Goal: Task Accomplishment & Management: Manage account settings

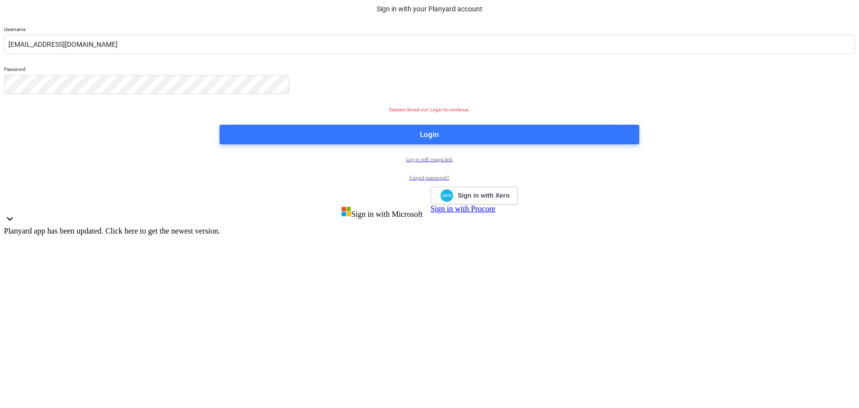
drag, startPoint x: 449, startPoint y: 390, endPoint x: 474, endPoint y: 370, distance: 32.2
click at [449, 235] on div "Planyard app has been updated. Click here to get the newest version." at bounding box center [429, 230] width 851 height 9
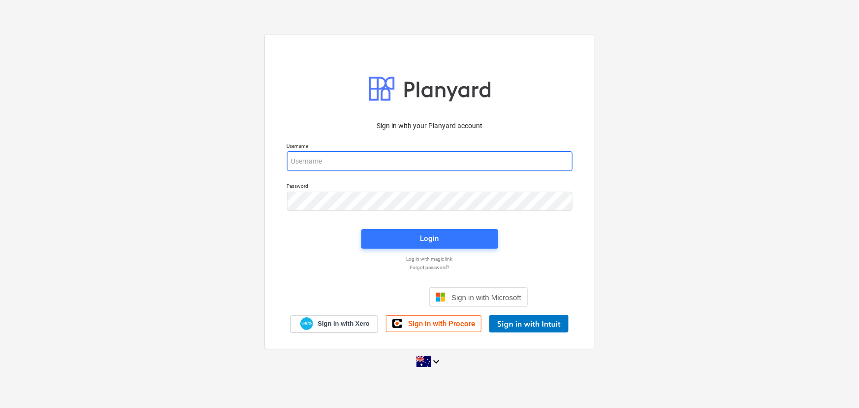
type input "[EMAIL_ADDRESS][DOMAIN_NAME]"
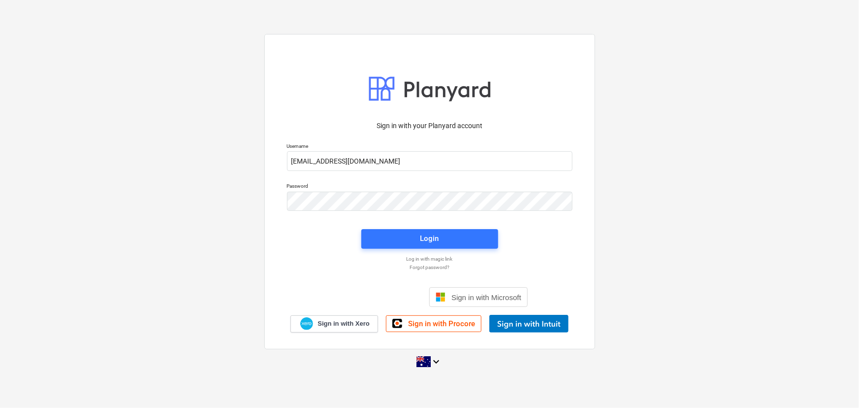
drag, startPoint x: 422, startPoint y: 216, endPoint x: 423, endPoint y: 221, distance: 4.9
click at [422, 216] on div "Sign in with your Planyard account Username [EMAIL_ADDRESS][DOMAIN_NAME] Passwo…" at bounding box center [429, 224] width 297 height 218
click at [431, 240] on div "Login" at bounding box center [429, 238] width 19 height 13
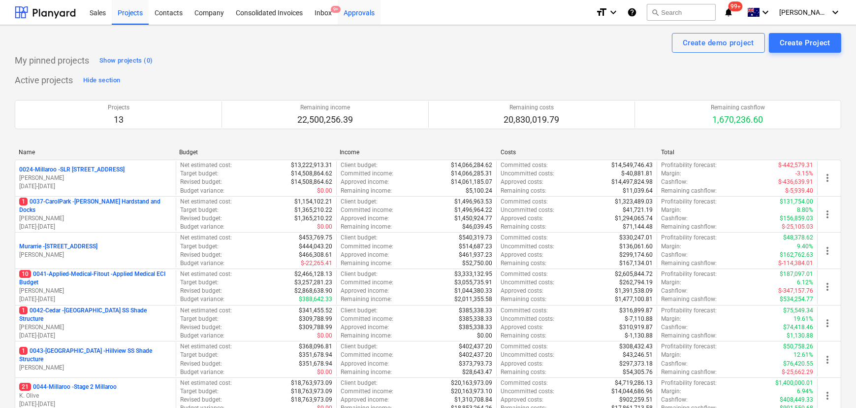
click at [356, 10] on div "Approvals" at bounding box center [359, 12] width 43 height 25
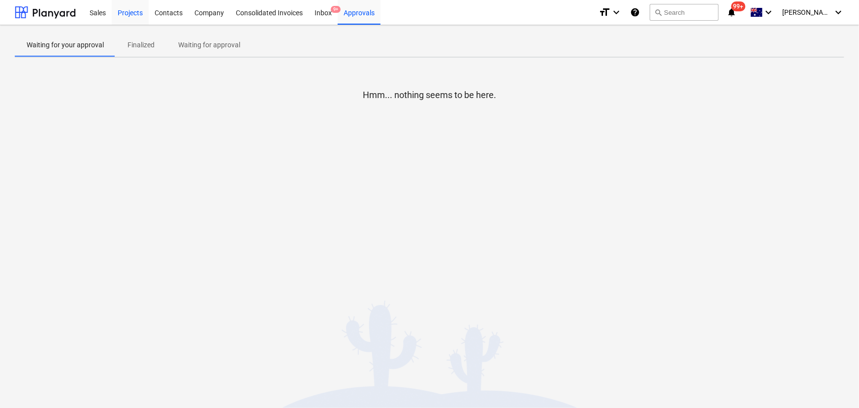
click at [132, 15] on div "Projects" at bounding box center [130, 12] width 37 height 25
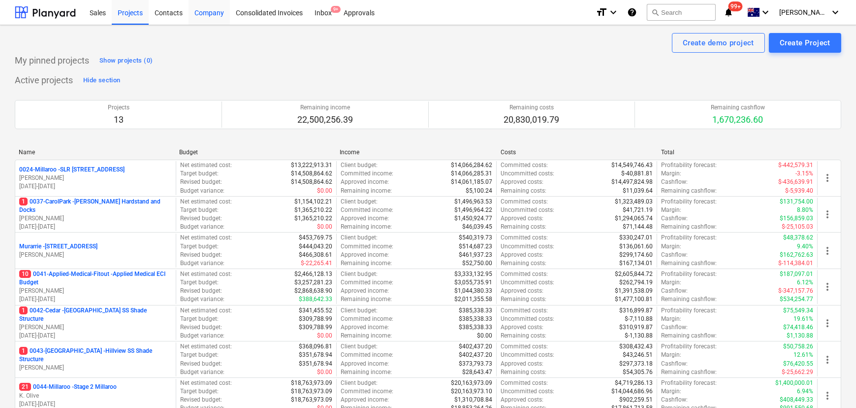
click at [205, 8] on div "Company" at bounding box center [209, 12] width 41 height 25
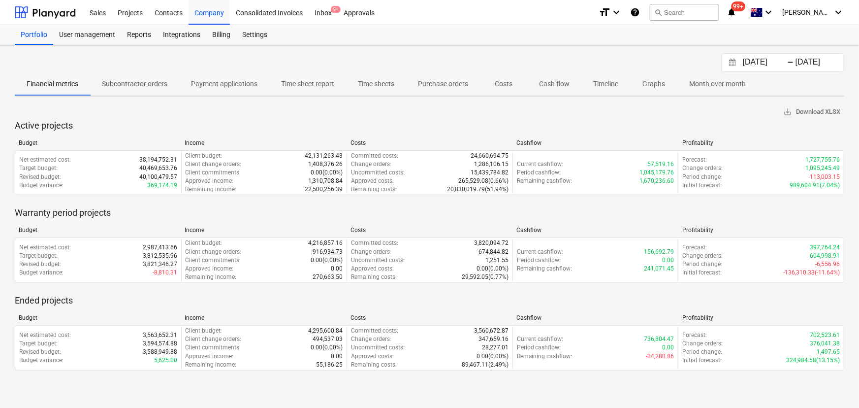
click at [552, 84] on p "Cash flow" at bounding box center [554, 84] width 31 height 10
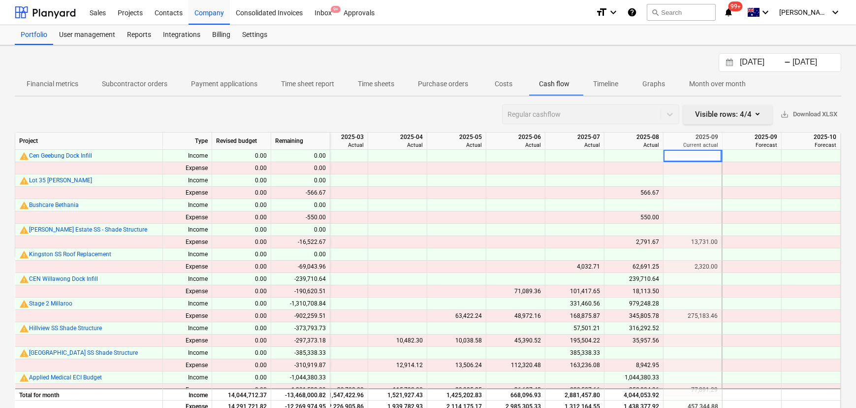
click at [763, 113] on button "Visible rows : 4/4" at bounding box center [727, 114] width 89 height 20
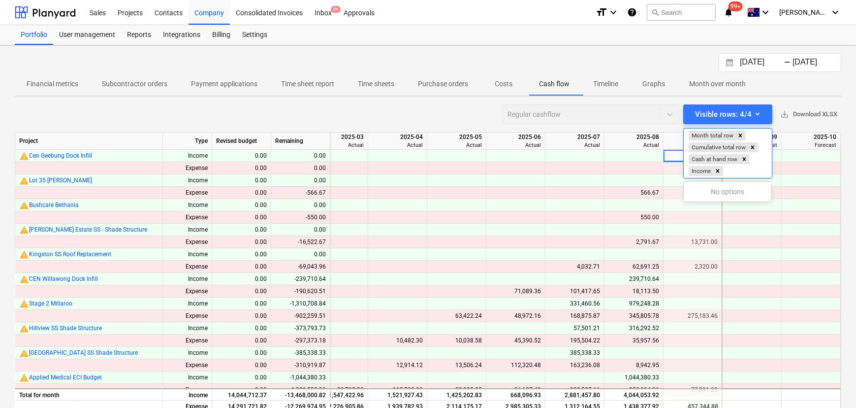
click at [497, 113] on div at bounding box center [428, 204] width 856 height 408
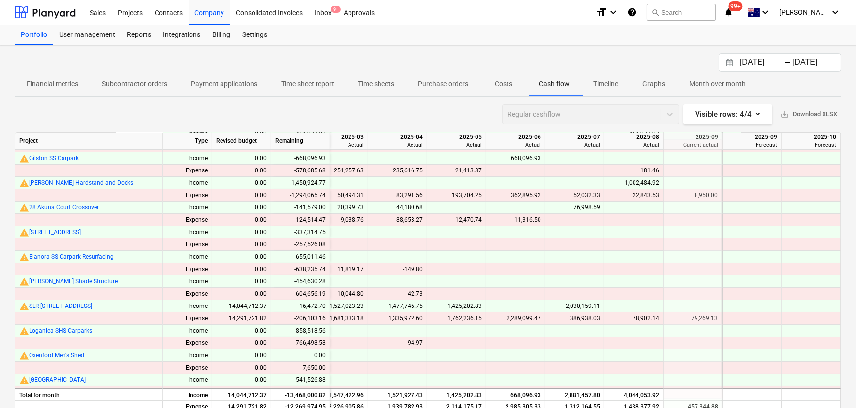
scroll to position [44, 1029]
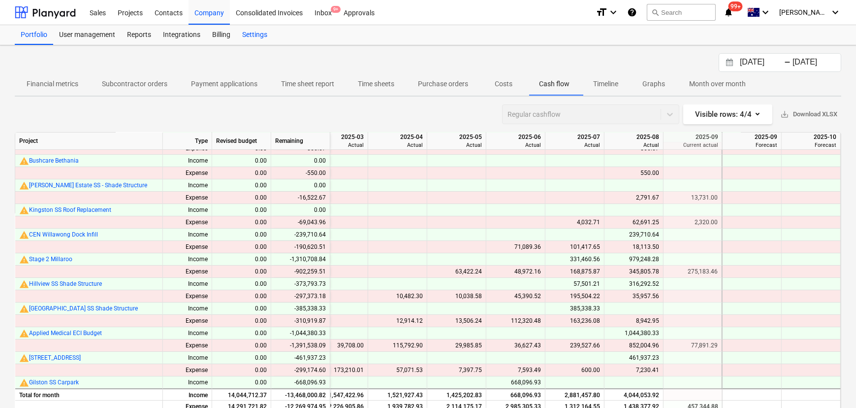
click at [244, 33] on div "Settings" at bounding box center [254, 35] width 37 height 20
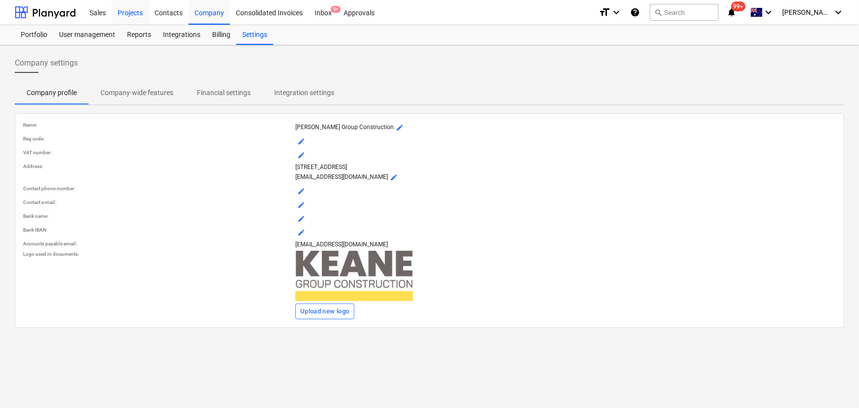
click at [129, 14] on div "Projects" at bounding box center [130, 12] width 37 height 25
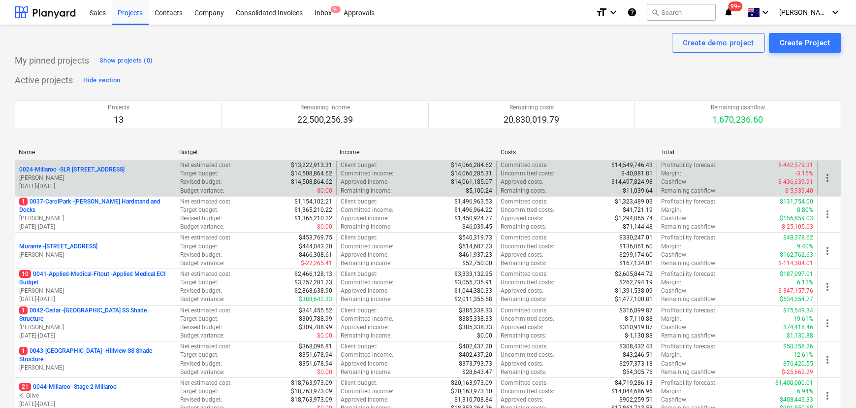
click at [105, 169] on p "0024-Millaroo - SLR [STREET_ADDRESS]" at bounding box center [71, 169] width 105 height 8
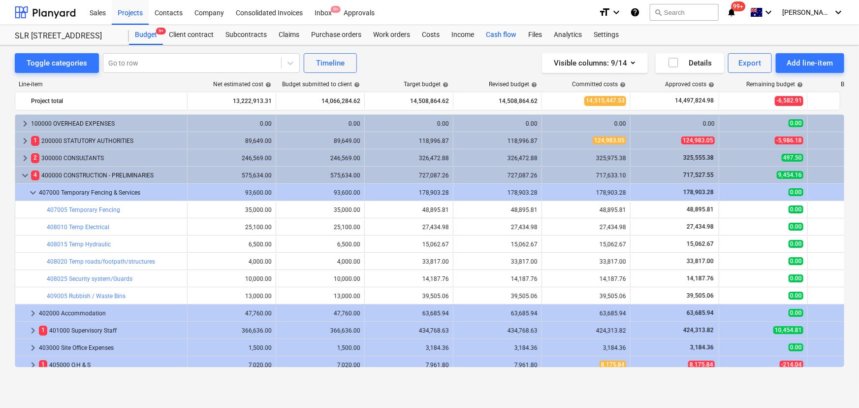
click at [491, 33] on div "Cash flow" at bounding box center [501, 35] width 42 height 20
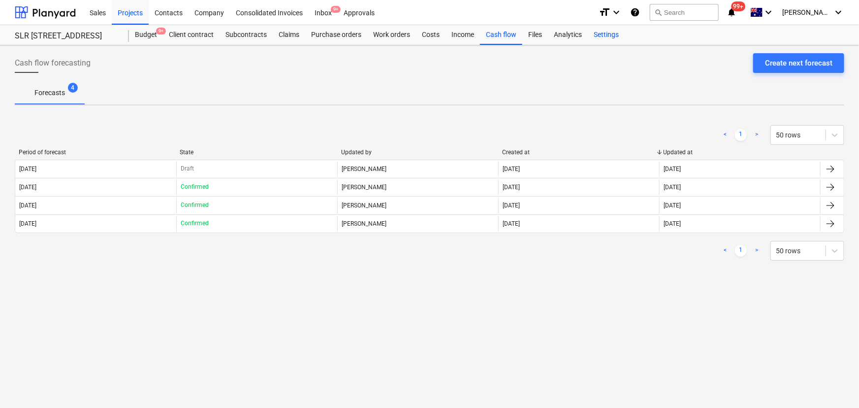
click at [607, 32] on div "Settings" at bounding box center [606, 35] width 37 height 20
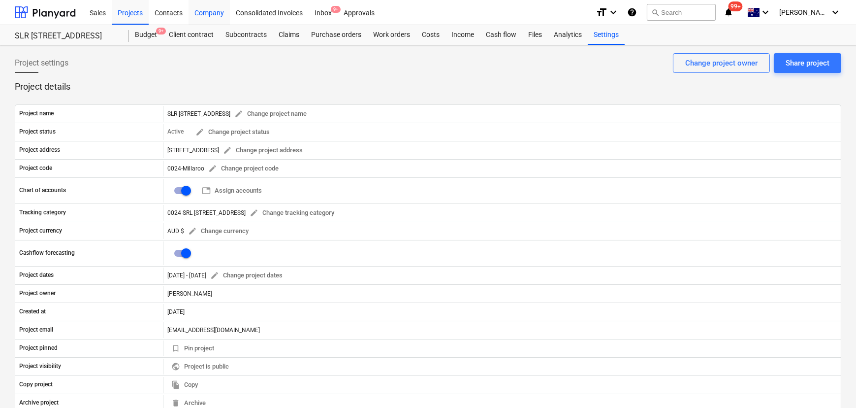
click at [205, 11] on div "Company" at bounding box center [209, 12] width 41 height 25
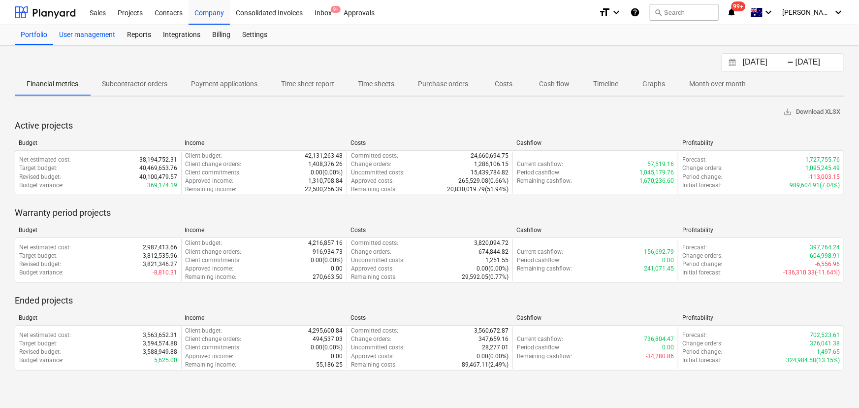
click at [94, 32] on div "User management" at bounding box center [87, 35] width 68 height 20
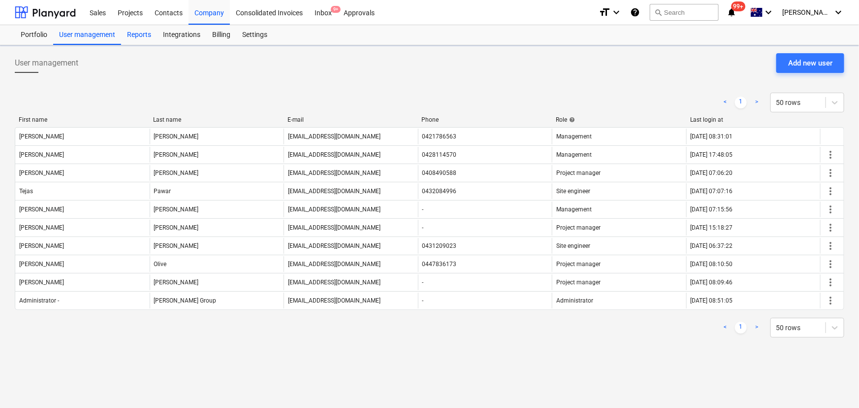
click at [148, 33] on div "Reports" at bounding box center [139, 35] width 36 height 20
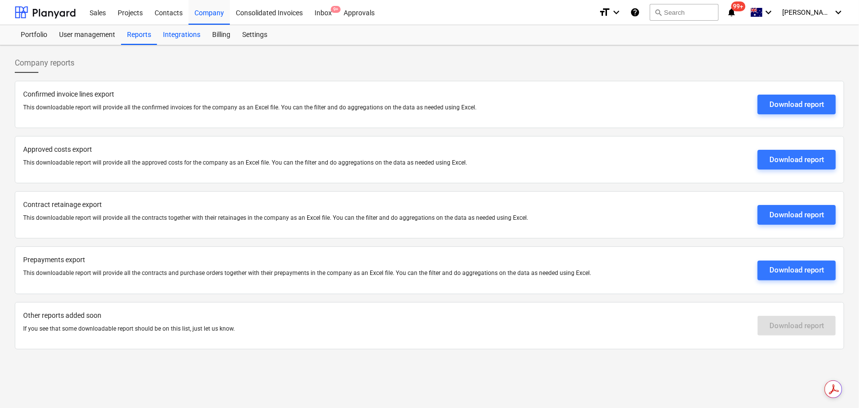
click at [177, 30] on div "Integrations" at bounding box center [181, 35] width 49 height 20
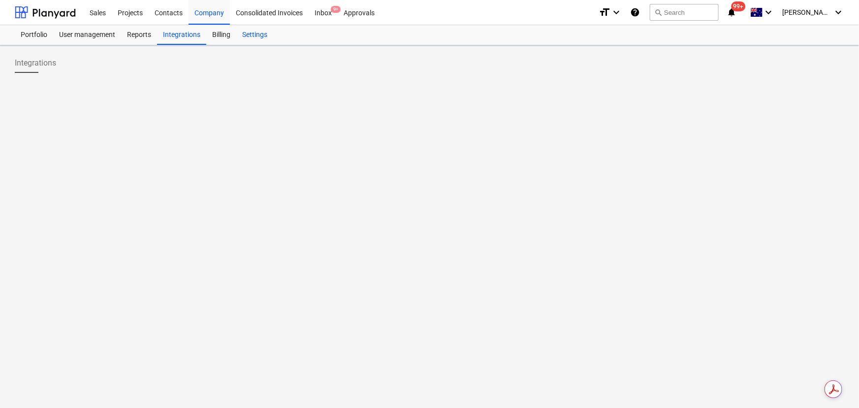
click at [258, 35] on div "Settings" at bounding box center [254, 35] width 37 height 20
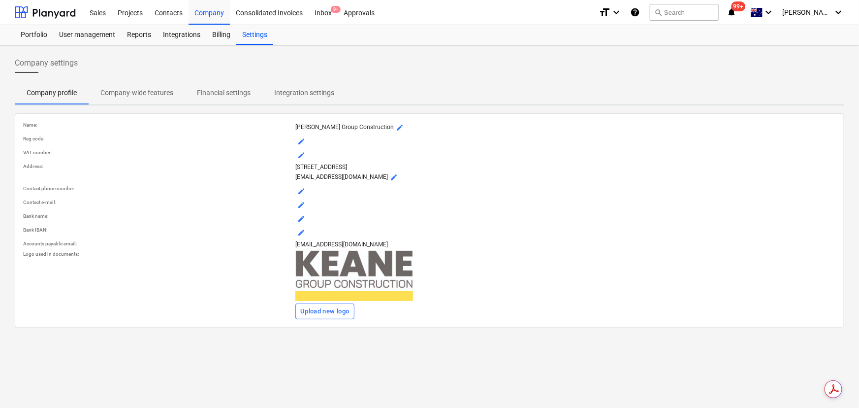
click at [129, 93] on p "Company-wide features" at bounding box center [136, 93] width 73 height 10
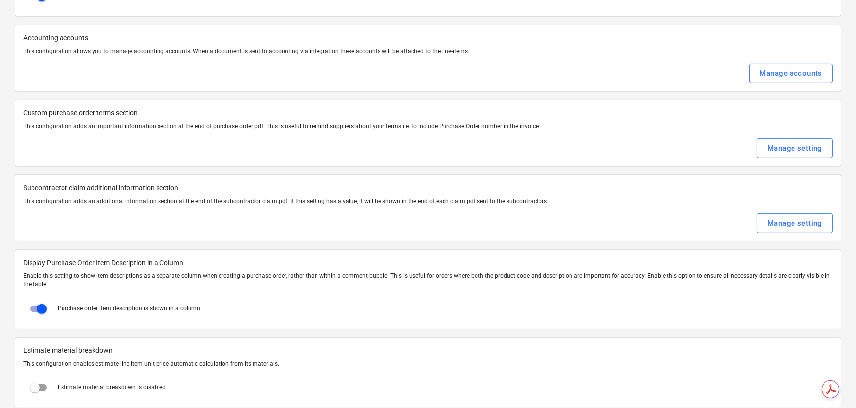
scroll to position [1253, 0]
click at [812, 148] on div "Manage setting" at bounding box center [795, 147] width 55 height 13
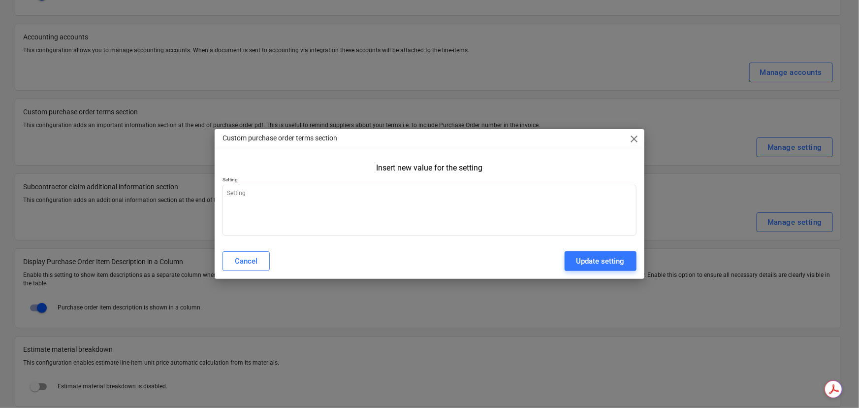
click at [635, 143] on span "close" at bounding box center [635, 139] width 12 height 12
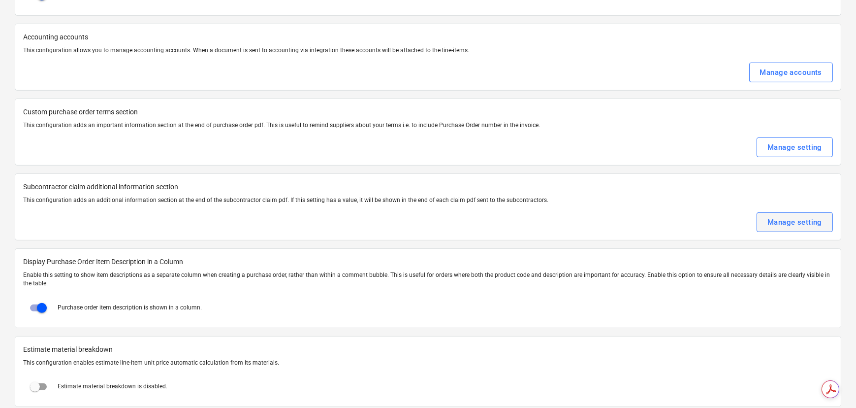
click at [793, 226] on button "Manage setting" at bounding box center [795, 222] width 76 height 20
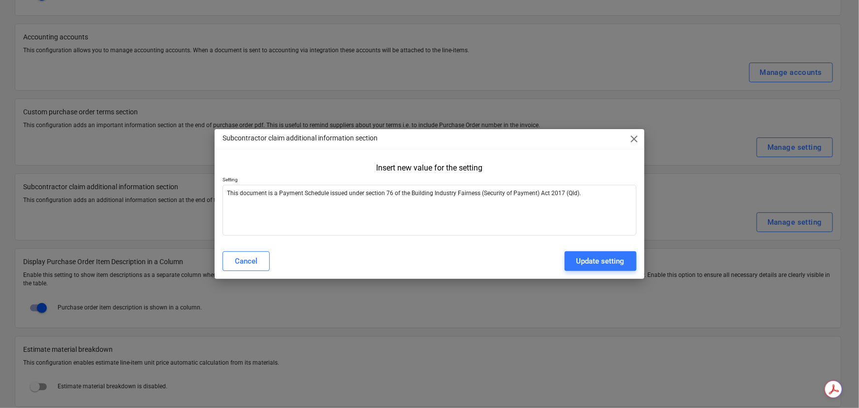
click at [630, 140] on span "close" at bounding box center [635, 139] width 12 height 12
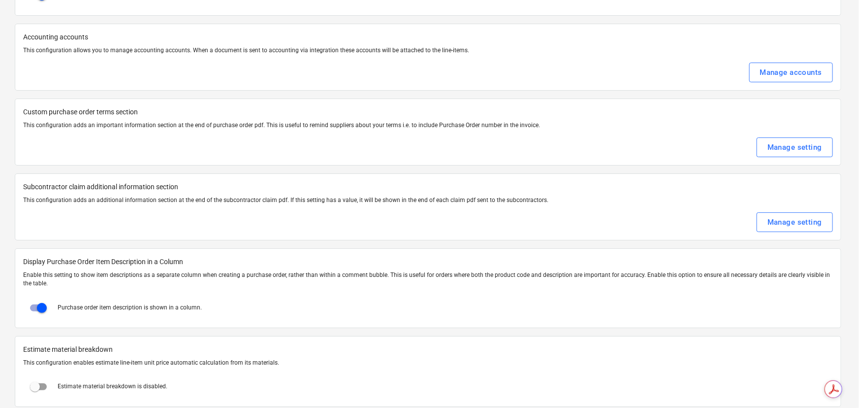
type textarea "x"
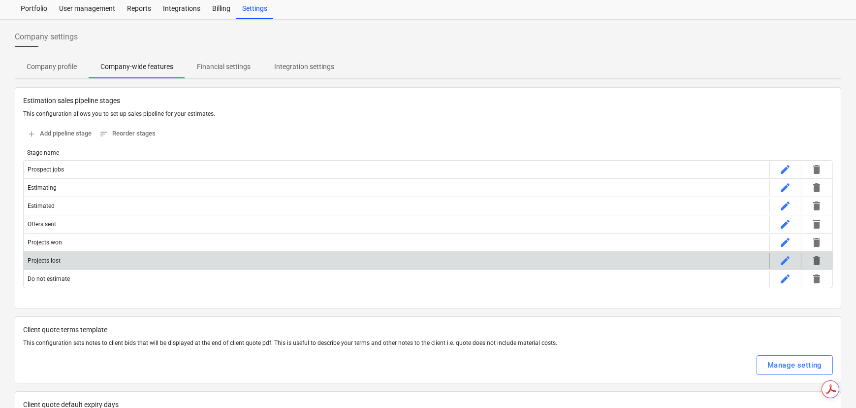
scroll to position [0, 0]
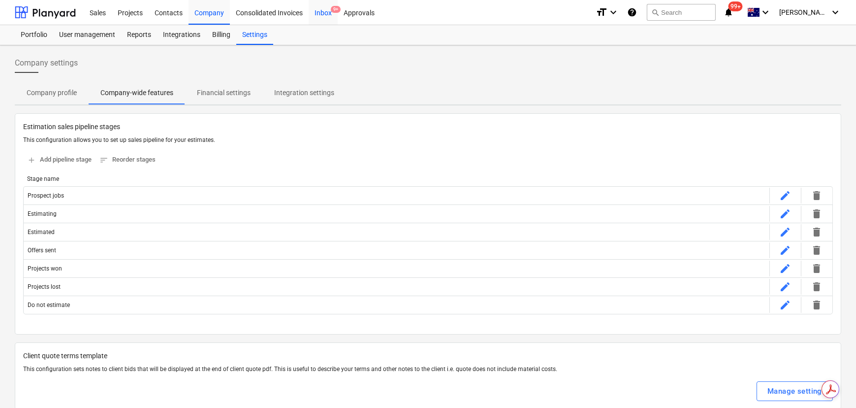
click at [328, 12] on div "Inbox 9+" at bounding box center [323, 12] width 29 height 25
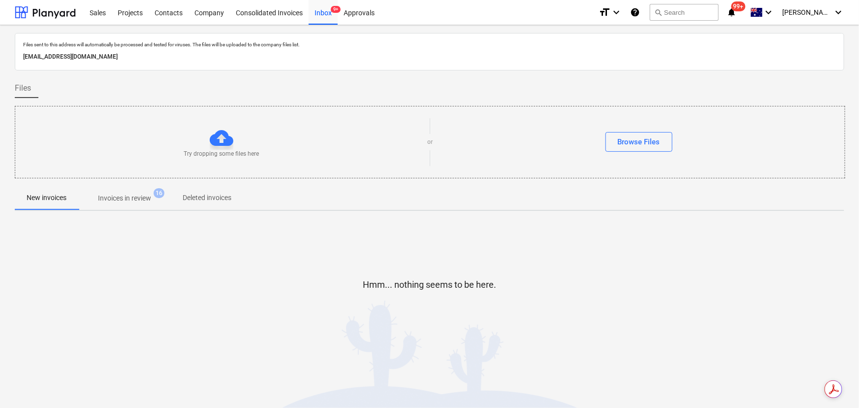
click at [129, 202] on p "Invoices in review" at bounding box center [124, 198] width 53 height 10
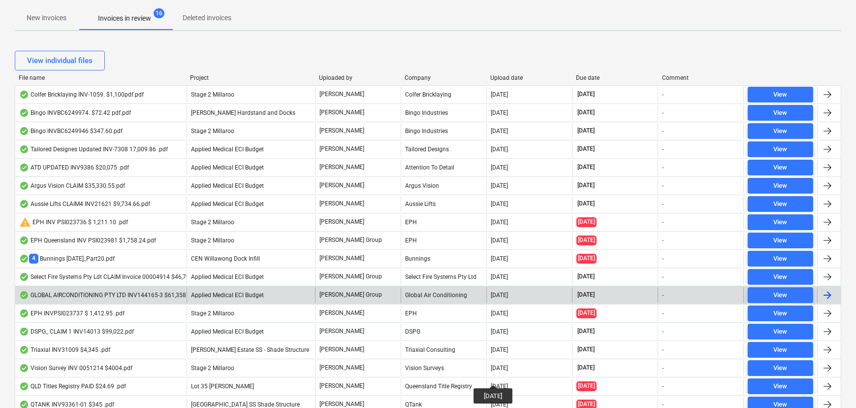
scroll to position [100, 0]
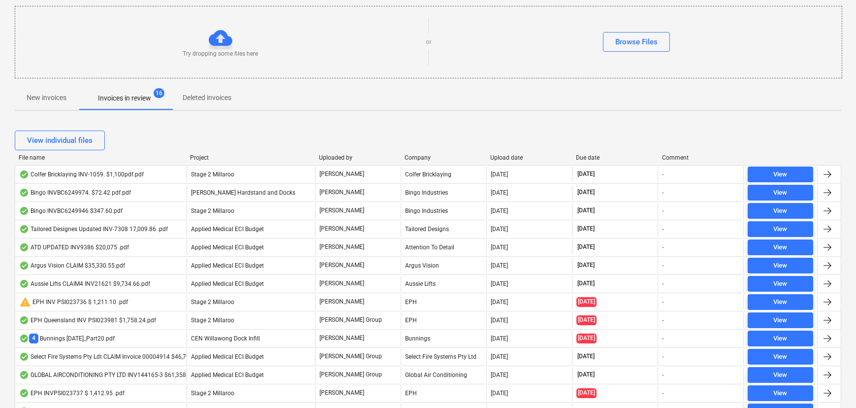
click at [513, 162] on div "File name Project Uploaded by Company Upload date Due date Comment" at bounding box center [428, 159] width 827 height 11
click at [513, 158] on div "Upload date" at bounding box center [529, 157] width 78 height 7
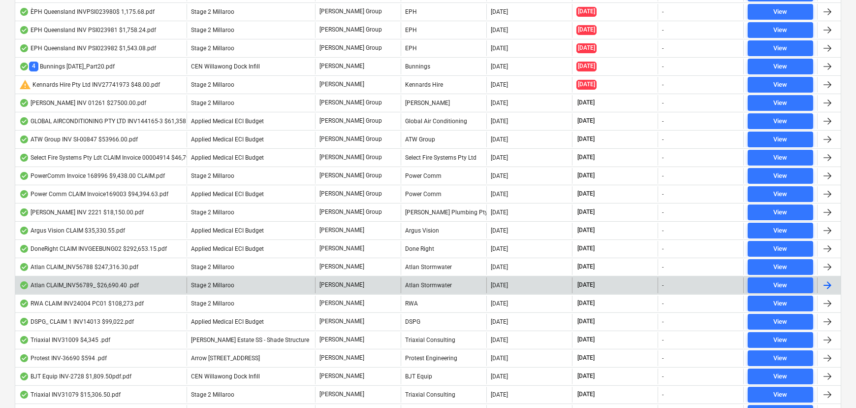
scroll to position [537, 0]
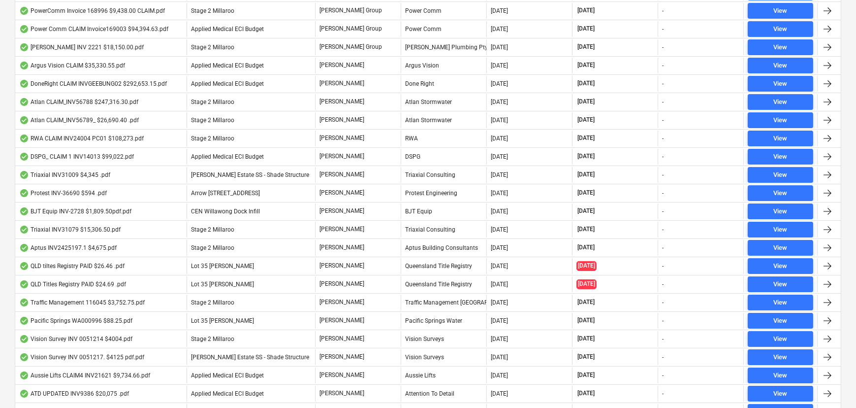
drag, startPoint x: 88, startPoint y: 298, endPoint x: 324, endPoint y: 271, distance: 238.3
click at [88, 298] on div "Traffic Management 116045 $3,752.75.pdf" at bounding box center [82, 302] width 126 height 8
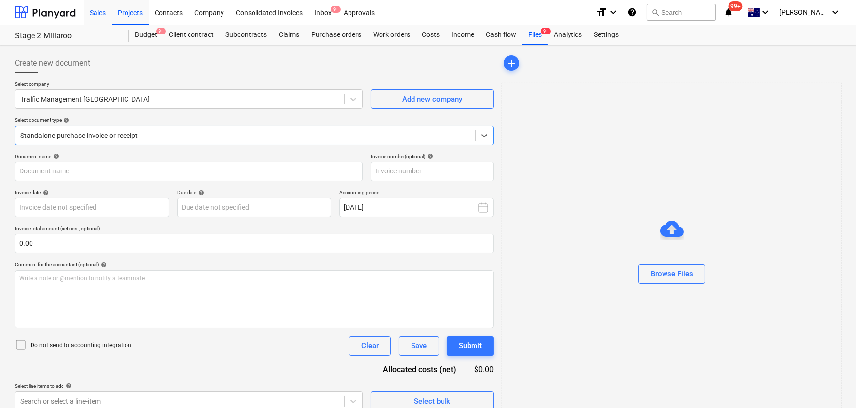
type input "116045"
type input "[DATE]"
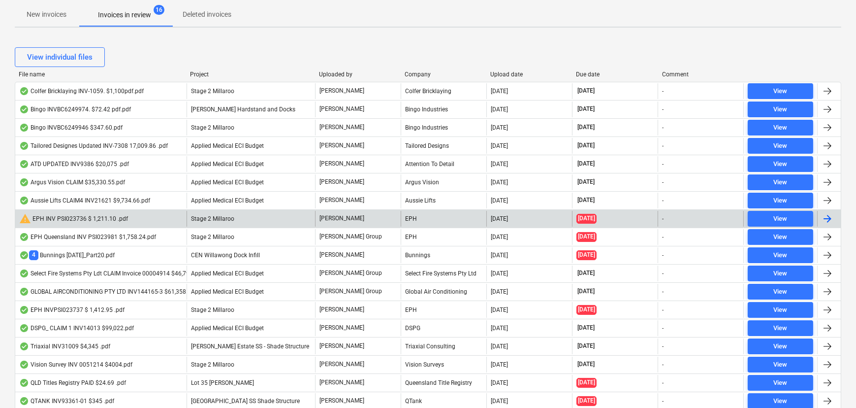
scroll to position [179, 0]
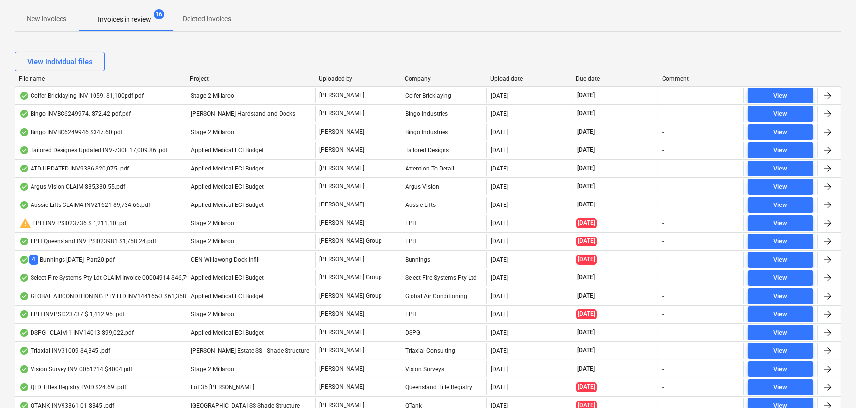
drag, startPoint x: 509, startPoint y: 78, endPoint x: 513, endPoint y: 82, distance: 5.2
click at [509, 78] on div "Upload date" at bounding box center [529, 78] width 78 height 7
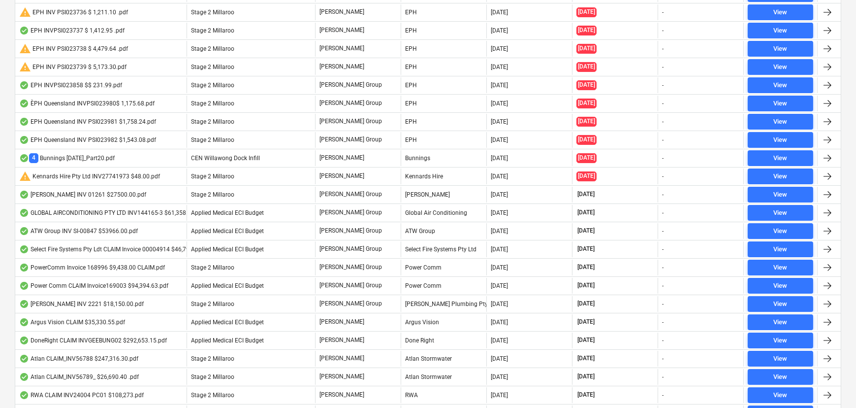
scroll to position [190, 0]
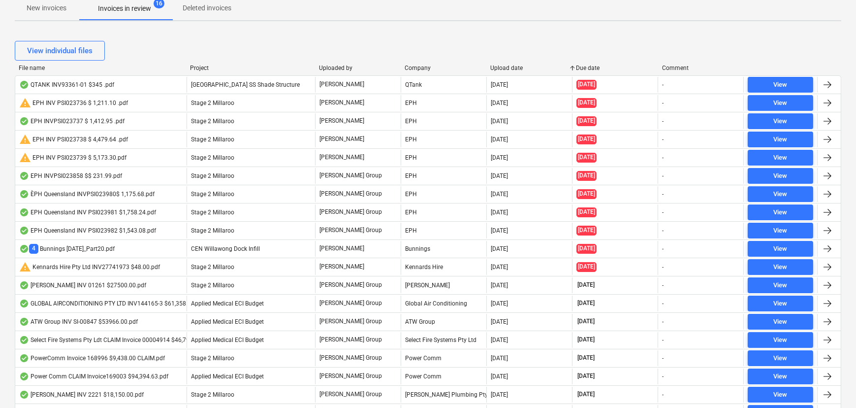
drag, startPoint x: 590, startPoint y: 68, endPoint x: 604, endPoint y: 63, distance: 14.4
click at [590, 68] on div "Due date" at bounding box center [616, 67] width 78 height 7
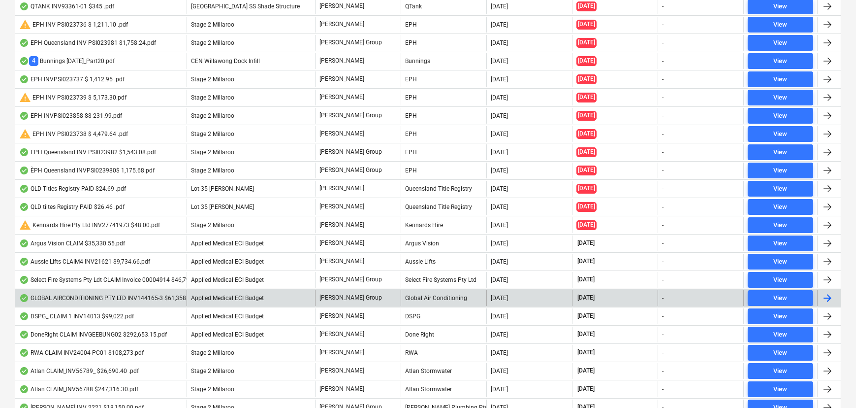
scroll to position [0, 0]
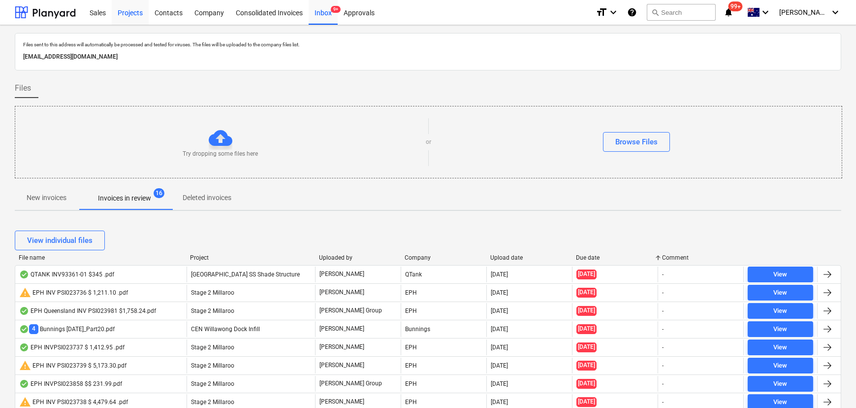
click at [126, 16] on div "Projects" at bounding box center [130, 12] width 37 height 25
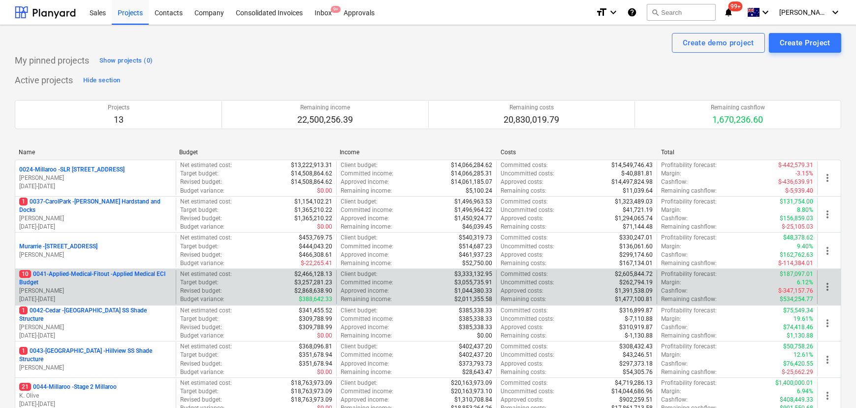
click at [115, 269] on div "10 0041-Applied-Medical-Fitout - Applied Medical ECI Budget [PERSON_NAME] [DATE…" at bounding box center [428, 286] width 827 height 36
click at [130, 271] on p "10 0041-Applied-Medical-Fitout - Applied Medical ECI Budget" at bounding box center [95, 278] width 153 height 17
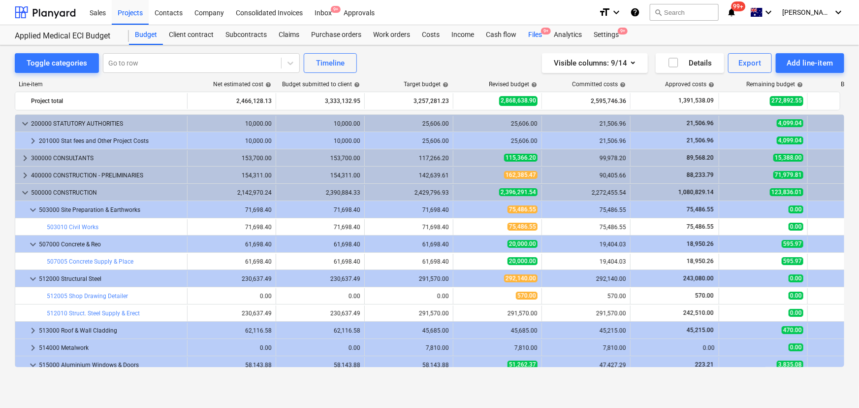
click at [543, 35] on div "Files 9+" at bounding box center [535, 35] width 26 height 20
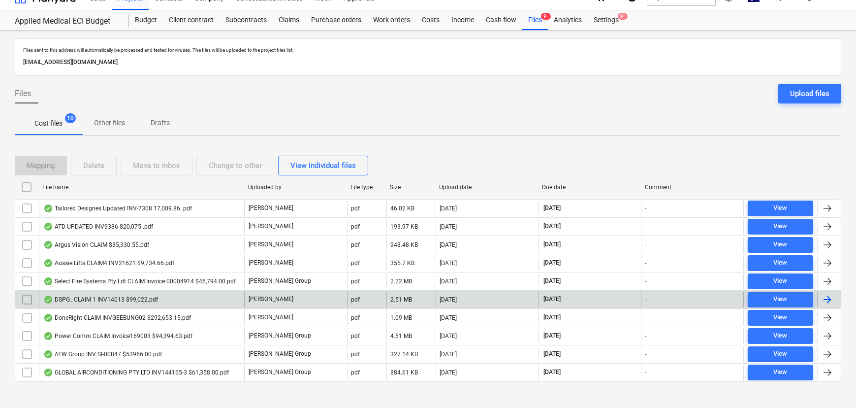
scroll to position [23, 0]
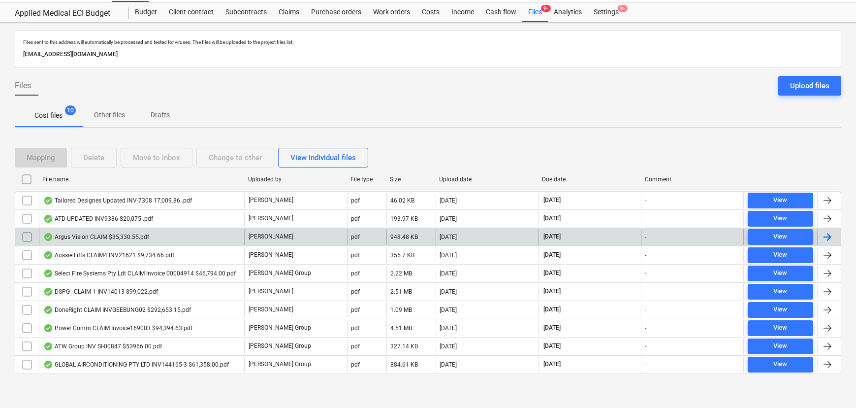
click at [119, 235] on div "Argus Vision CLAIM $35,330.55.pdf" at bounding box center [96, 237] width 106 height 8
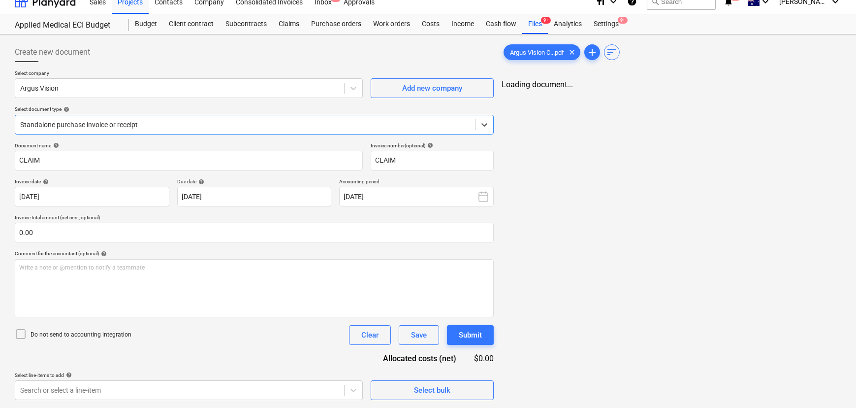
type input "CLAIM"
type input "[DATE]"
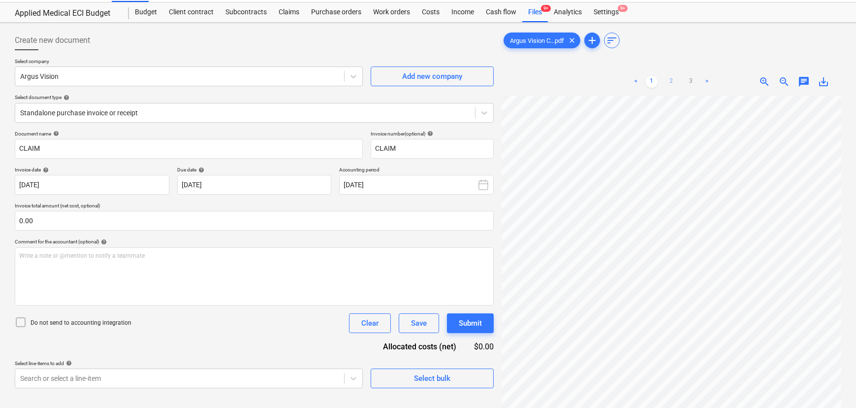
click at [671, 80] on link "2" at bounding box center [672, 82] width 12 height 12
click at [687, 84] on link "3" at bounding box center [691, 82] width 12 height 12
click at [708, 81] on link ">" at bounding box center [707, 82] width 12 height 12
click at [709, 84] on link ">" at bounding box center [707, 82] width 12 height 12
click at [652, 81] on link "1" at bounding box center [652, 82] width 12 height 12
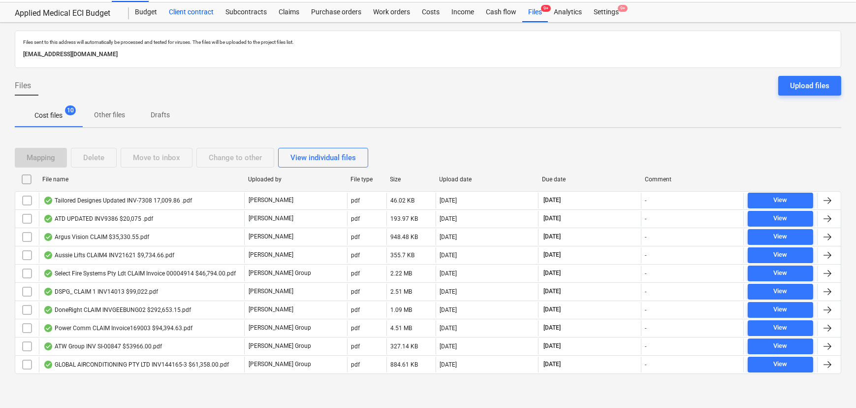
drag, startPoint x: 131, startPoint y: 17, endPoint x: 201, endPoint y: 42, distance: 74.3
click at [131, 16] on div "Budget" at bounding box center [146, 12] width 34 height 20
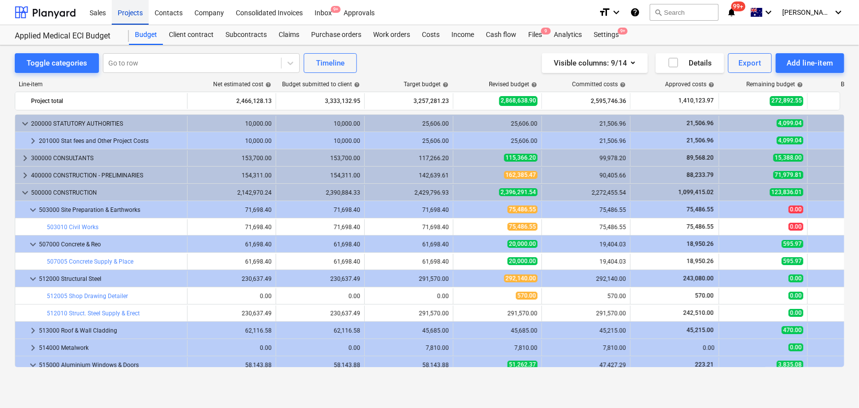
click at [134, 18] on div "Projects" at bounding box center [130, 12] width 37 height 25
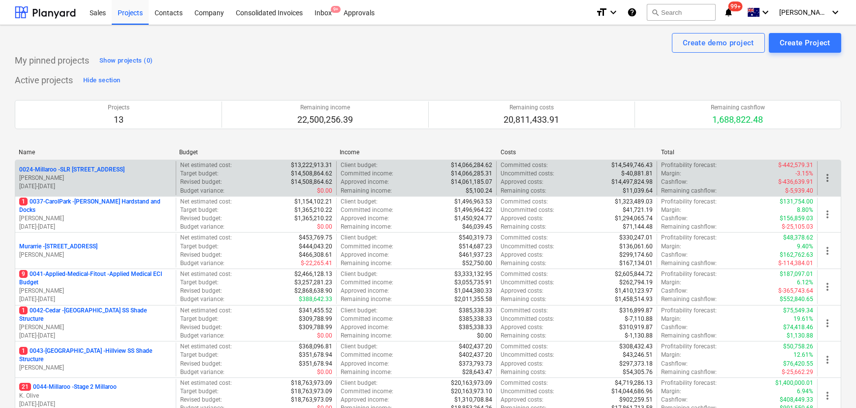
click at [108, 167] on p "0024-Millaroo - SLR [STREET_ADDRESS]" at bounding box center [71, 169] width 105 height 8
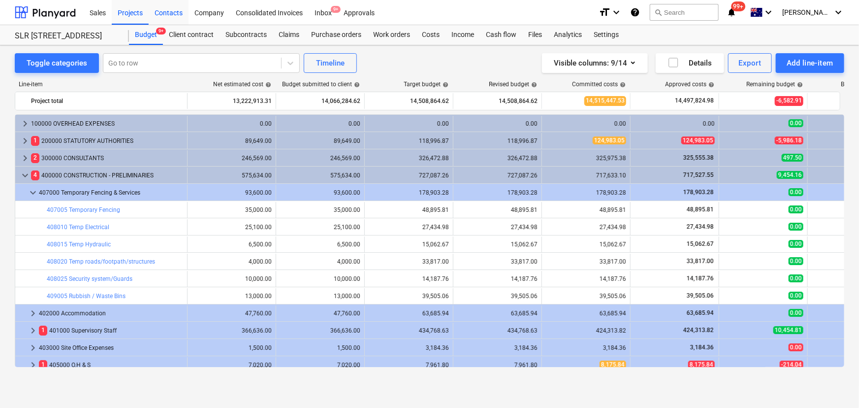
click at [172, 12] on div "Contacts" at bounding box center [169, 12] width 40 height 25
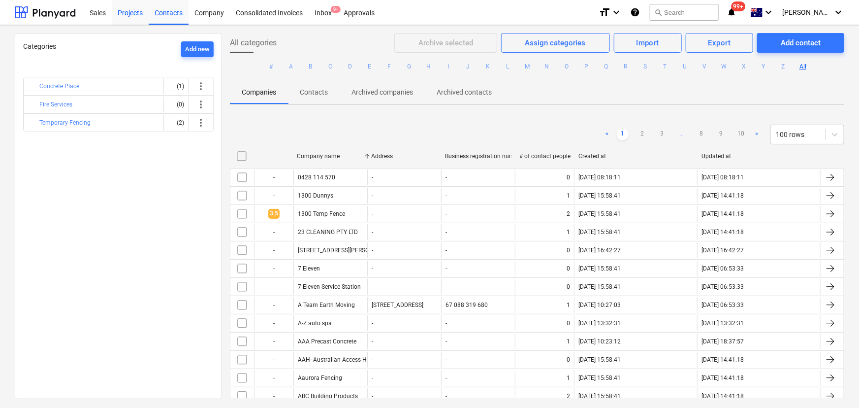
click at [126, 16] on div "Projects" at bounding box center [130, 12] width 37 height 25
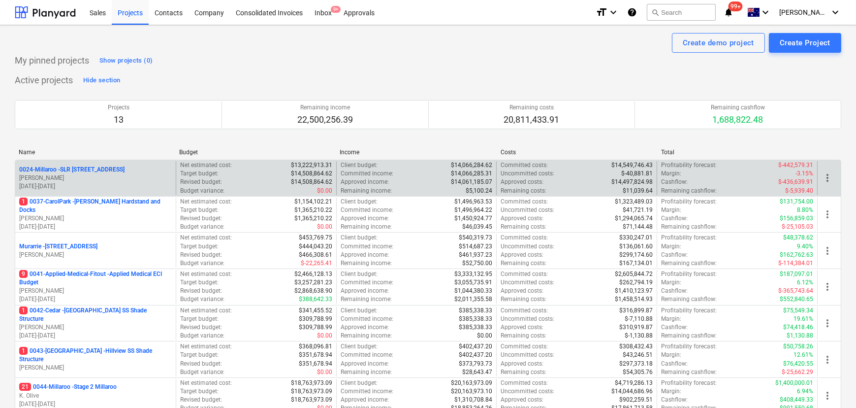
click at [110, 167] on p "0024-Millaroo - SLR [STREET_ADDRESS]" at bounding box center [71, 169] width 105 height 8
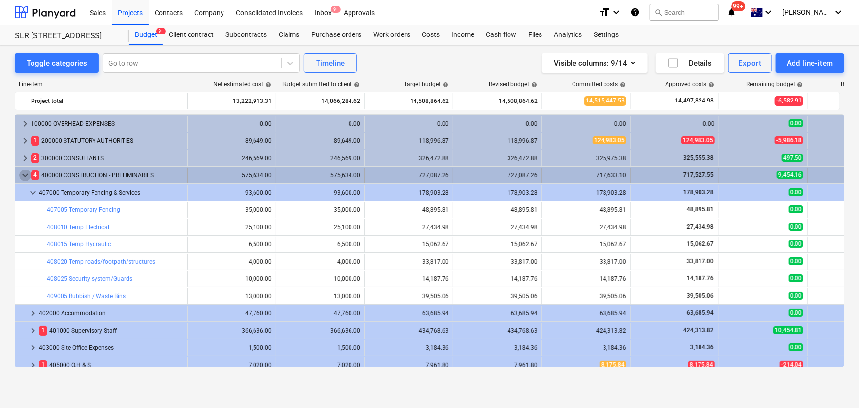
click at [23, 176] on span "keyboard_arrow_down" at bounding box center [25, 175] width 12 height 12
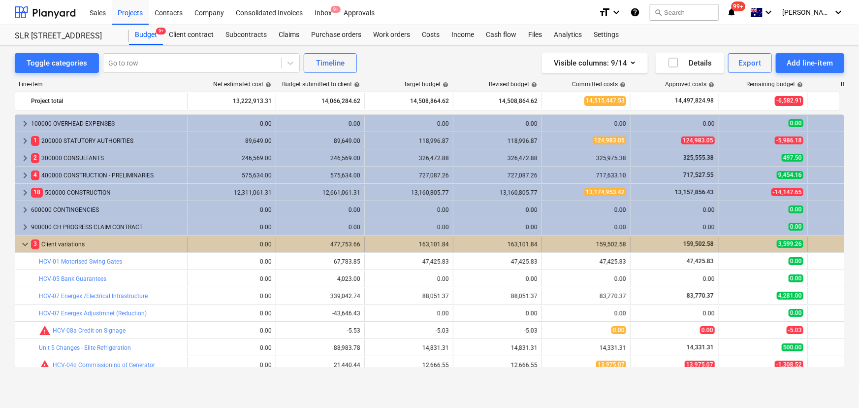
click at [24, 244] on span "keyboard_arrow_down" at bounding box center [25, 244] width 12 height 12
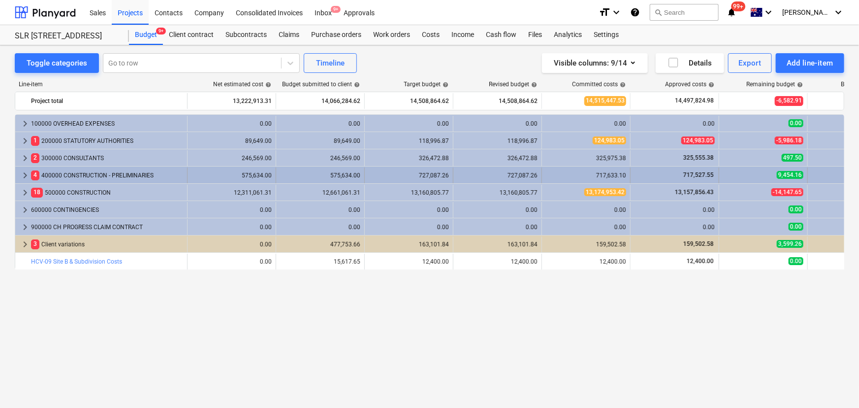
click at [24, 173] on span "keyboard_arrow_right" at bounding box center [25, 175] width 12 height 12
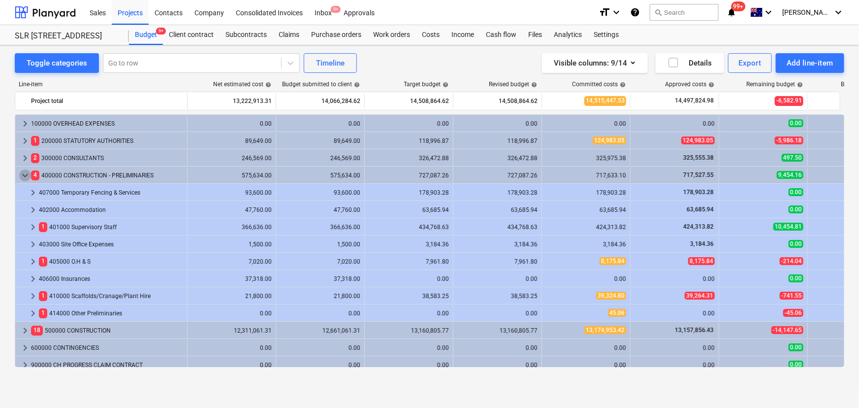
click at [24, 173] on span "keyboard_arrow_down" at bounding box center [25, 175] width 12 height 12
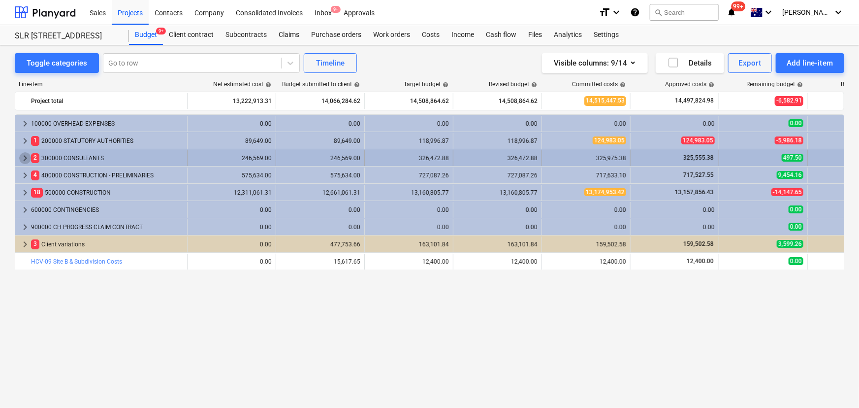
click at [25, 157] on span "keyboard_arrow_right" at bounding box center [25, 158] width 12 height 12
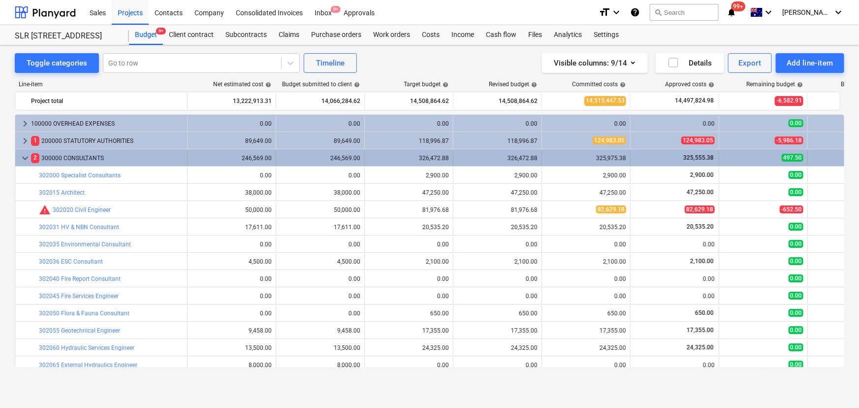
click at [23, 158] on span "keyboard_arrow_down" at bounding box center [25, 158] width 12 height 12
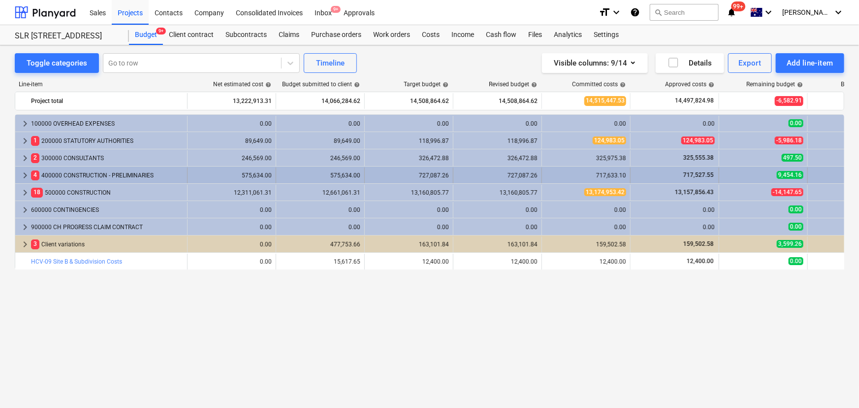
click at [24, 175] on span "keyboard_arrow_right" at bounding box center [25, 175] width 12 height 12
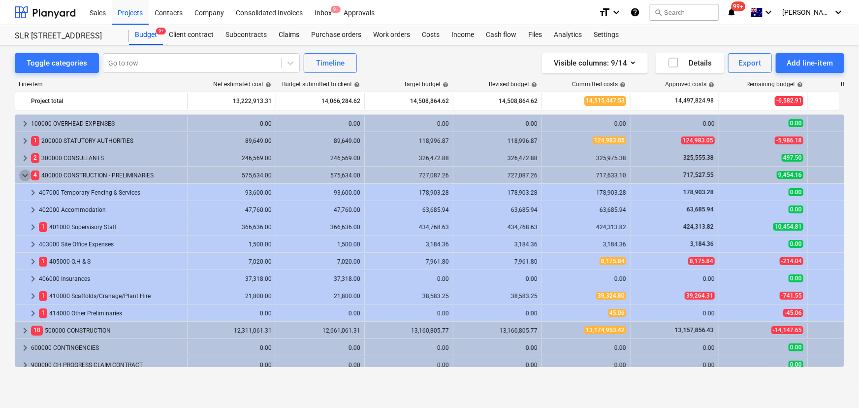
click at [24, 175] on span "keyboard_arrow_down" at bounding box center [25, 175] width 12 height 12
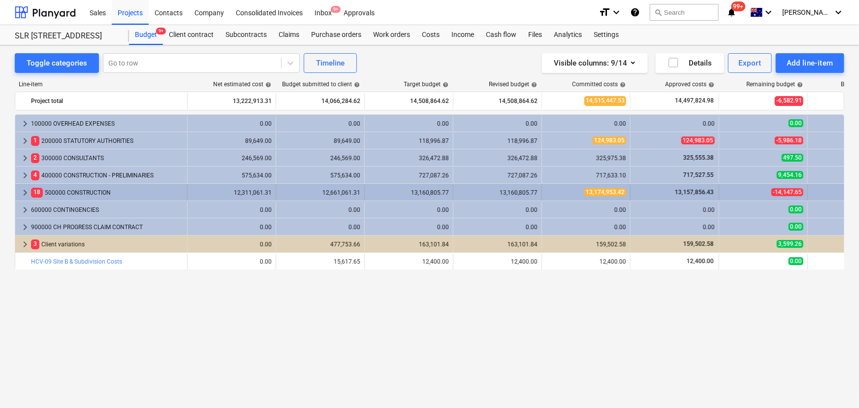
click at [27, 191] on span "keyboard_arrow_right" at bounding box center [25, 193] width 12 height 12
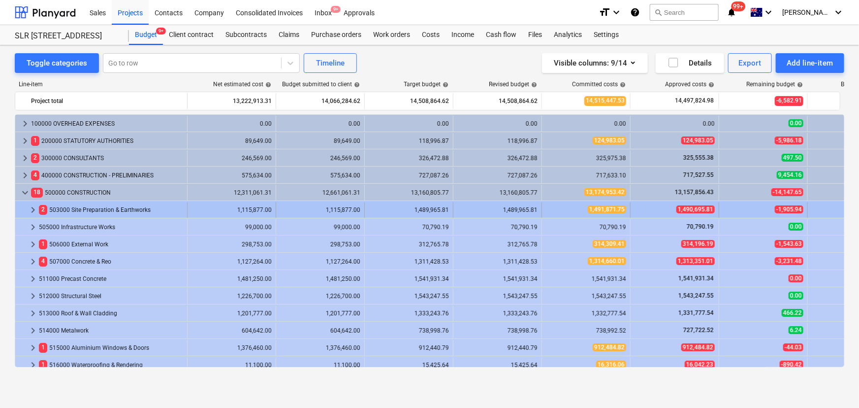
click at [25, 211] on div at bounding box center [23, 210] width 8 height 16
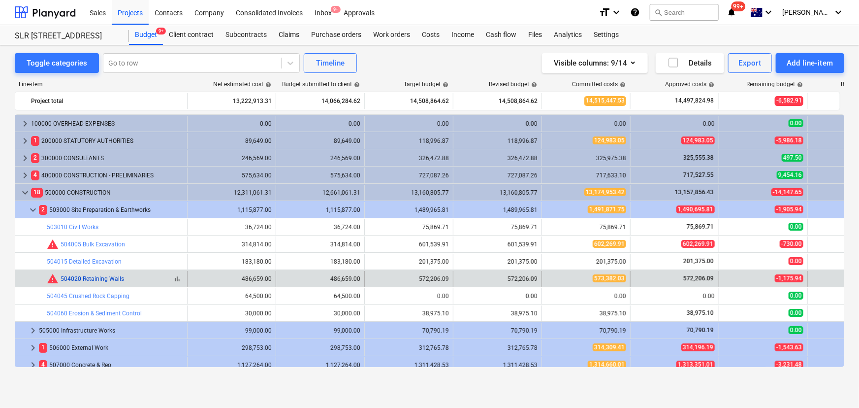
click at [91, 280] on link "504020 Retaining Walls" at bounding box center [93, 278] width 64 height 7
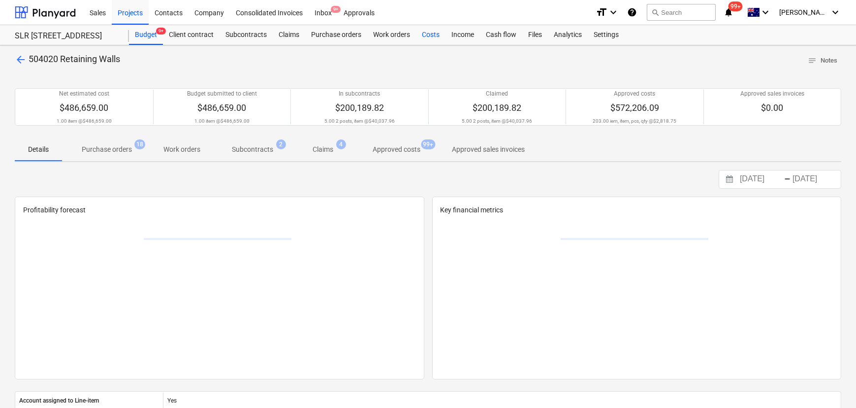
click at [431, 34] on div "Costs" at bounding box center [431, 35] width 30 height 20
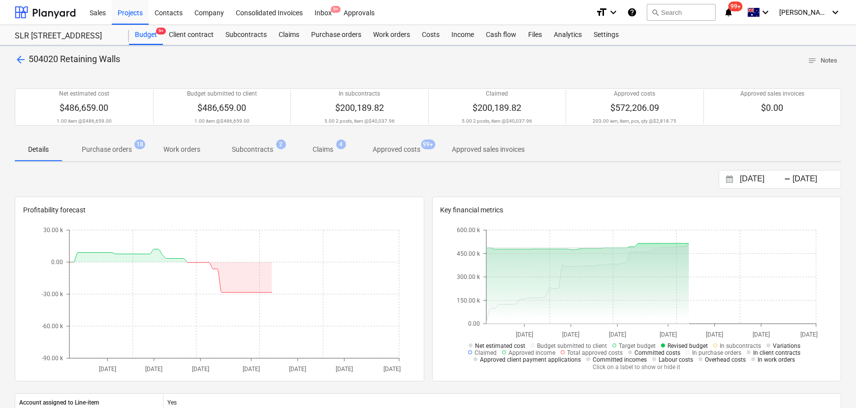
click at [310, 150] on span "Claims 4" at bounding box center [323, 149] width 36 height 10
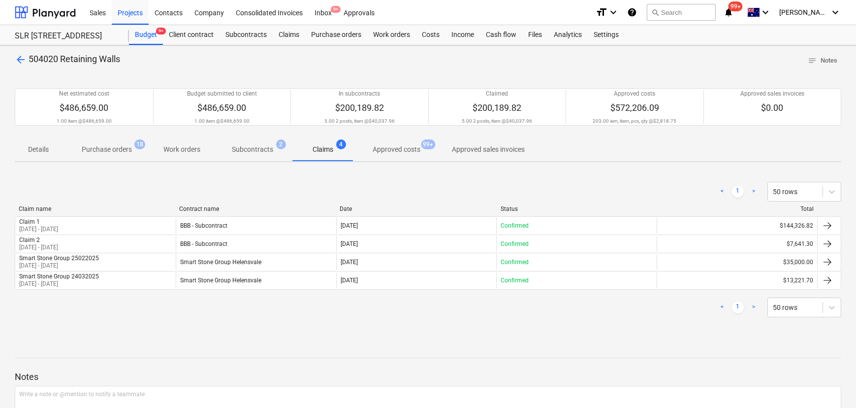
click at [402, 146] on p "Approved costs" at bounding box center [397, 149] width 48 height 10
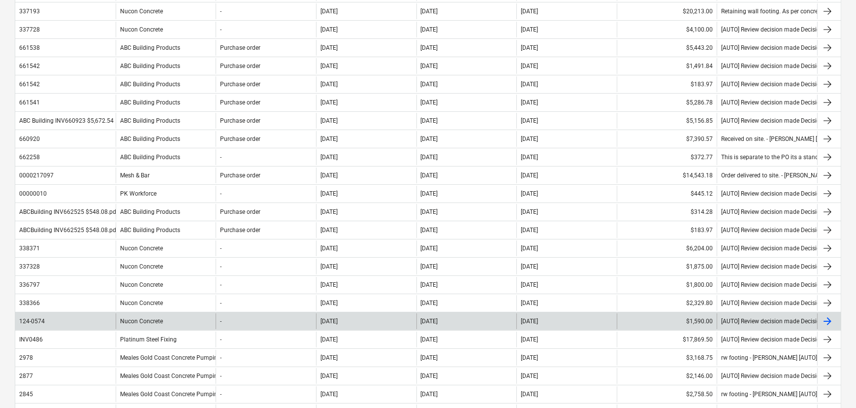
scroll to position [581, 0]
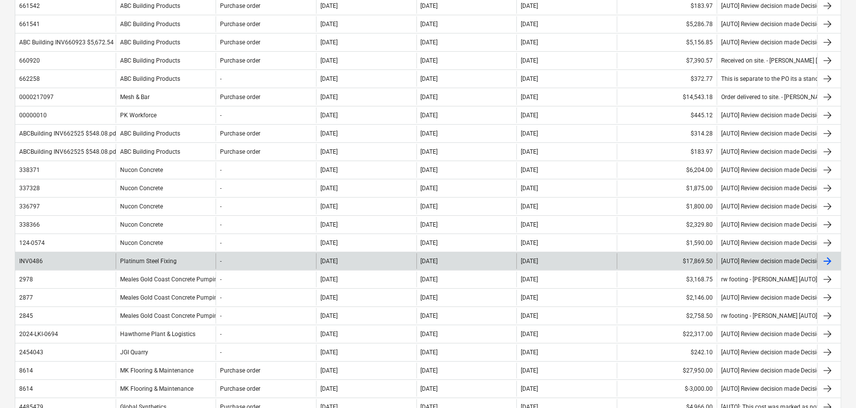
click at [153, 257] on div "Platinum Steel Fixing" at bounding box center [166, 261] width 100 height 16
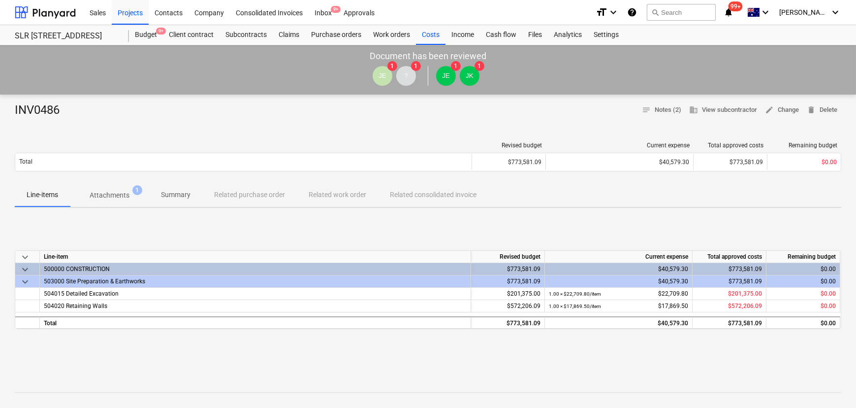
click at [117, 196] on p "Attachments" at bounding box center [110, 195] width 40 height 10
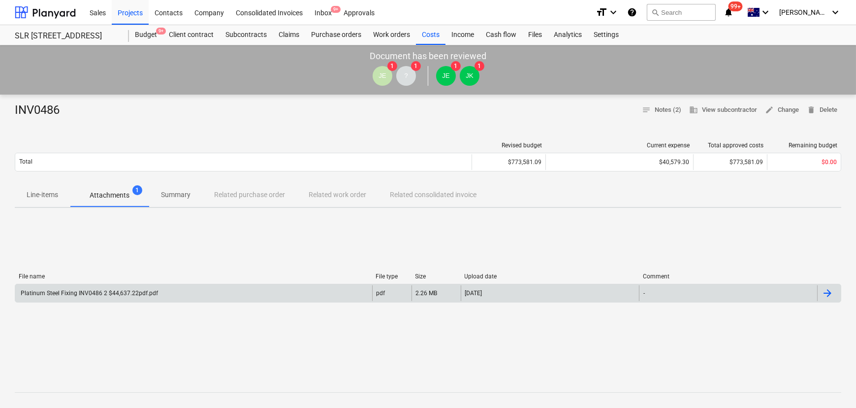
click at [98, 298] on div "Platinum Steel Fixing INV0486 2 $44,637.22pdf.pdf" at bounding box center [193, 293] width 357 height 16
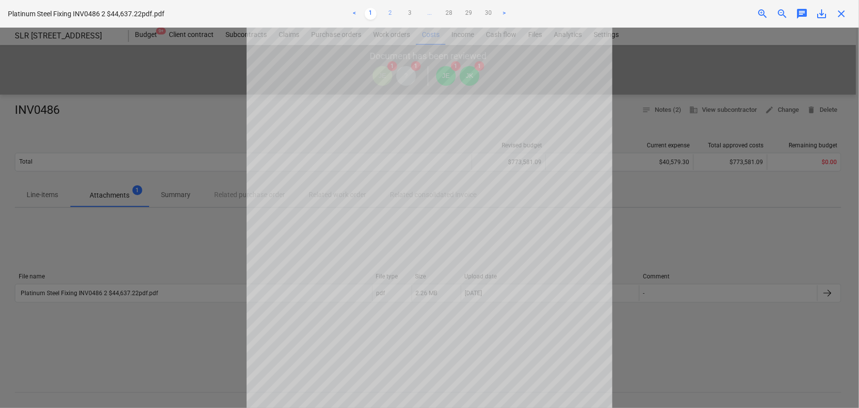
drag, startPoint x: 382, startPoint y: 12, endPoint x: 387, endPoint y: 14, distance: 5.3
click at [382, 12] on ul "< 1 2 3 ... 28 29 30 >" at bounding box center [429, 14] width 281 height 12
click at [388, 14] on link "2" at bounding box center [391, 14] width 12 height 12
click at [407, 14] on link "3" at bounding box center [410, 14] width 12 height 12
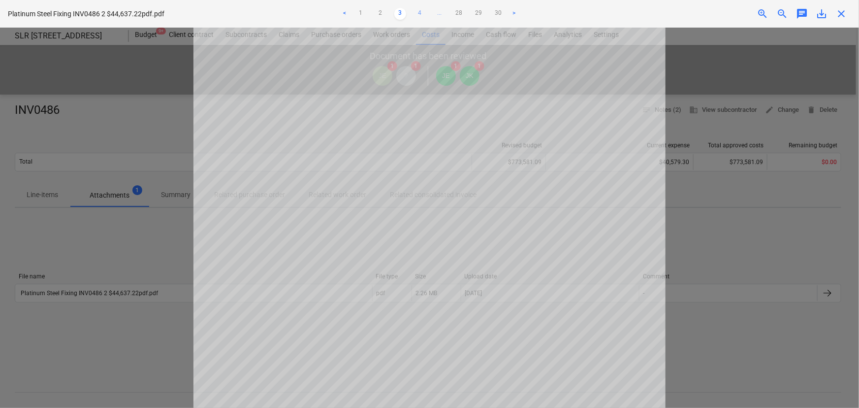
click at [418, 13] on link "4" at bounding box center [420, 14] width 12 height 12
click at [356, 20] on div "< 1 2 3 4 5 ... 28 29 30 >" at bounding box center [429, 14] width 281 height 28
click at [348, 14] on link "1" at bounding box center [351, 14] width 12 height 12
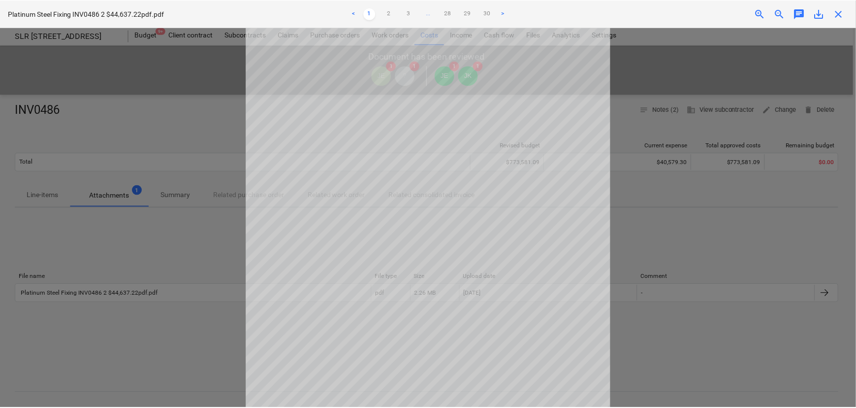
scroll to position [0, 0]
click at [385, 19] on link "2" at bounding box center [391, 14] width 12 height 12
drag, startPoint x: 414, startPoint y: 14, endPoint x: 409, endPoint y: 21, distance: 8.5
click at [414, 14] on link "3" at bounding box center [410, 14] width 12 height 12
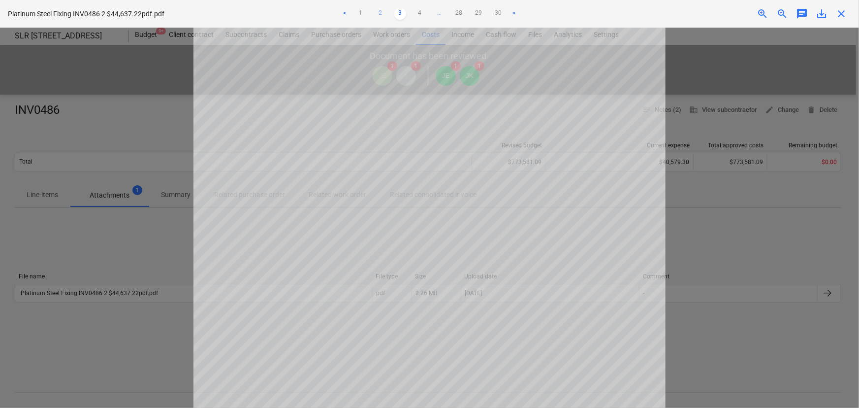
click at [381, 16] on link "2" at bounding box center [381, 14] width 12 height 12
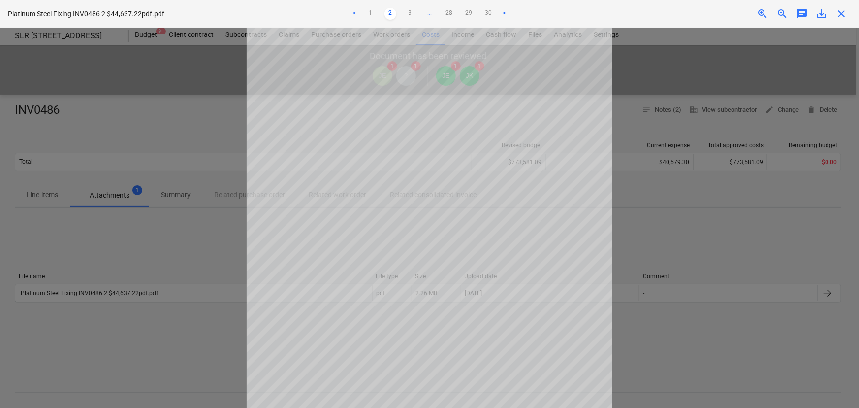
drag, startPoint x: 839, startPoint y: 12, endPoint x: 762, endPoint y: 59, distance: 90.6
click at [839, 13] on span "close" at bounding box center [842, 14] width 12 height 12
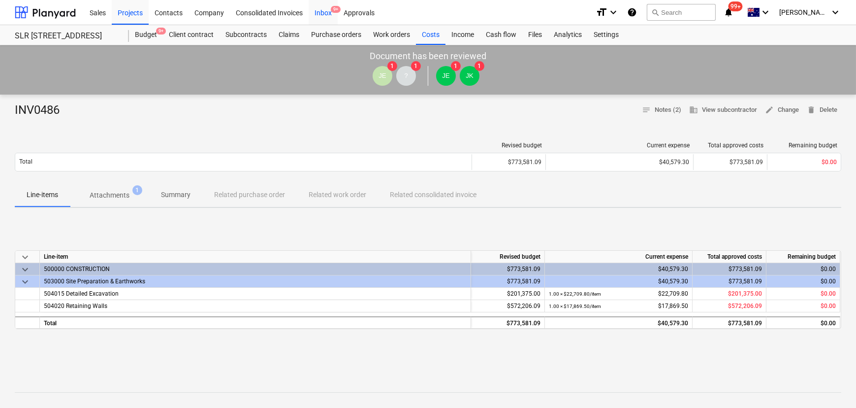
click at [324, 14] on div "Inbox 9+" at bounding box center [323, 12] width 29 height 25
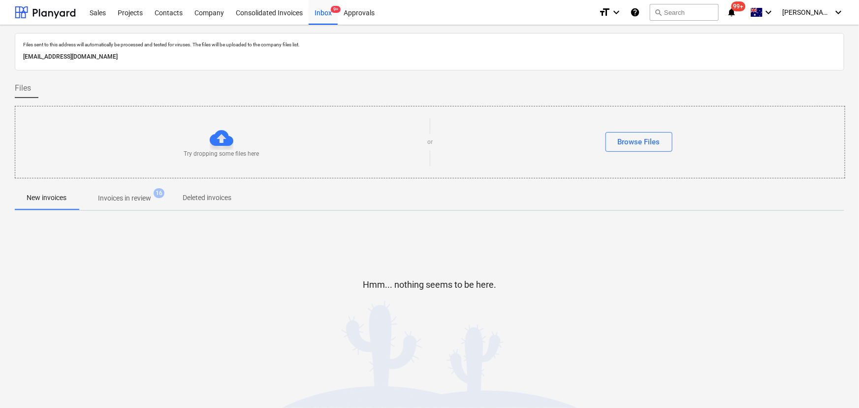
click at [144, 194] on p "Invoices in review" at bounding box center [124, 198] width 53 height 10
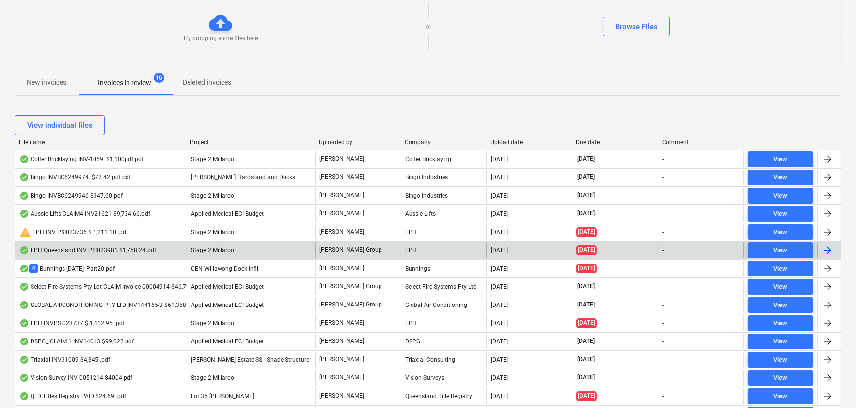
scroll to position [179, 0]
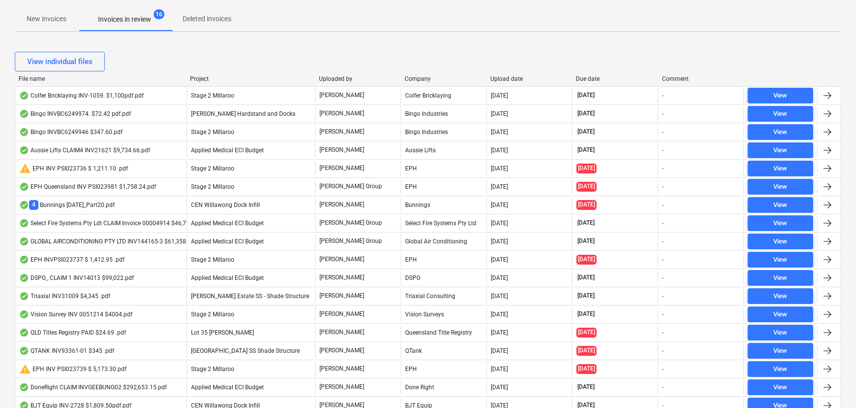
click at [205, 78] on div "Project" at bounding box center [250, 78] width 121 height 7
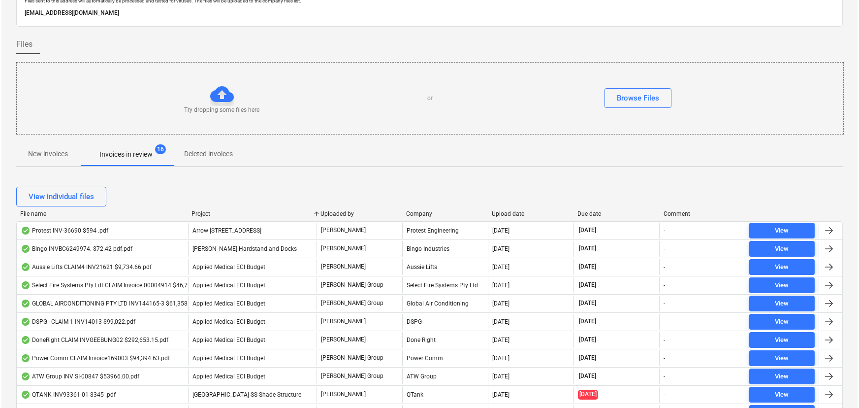
scroll to position [0, 0]
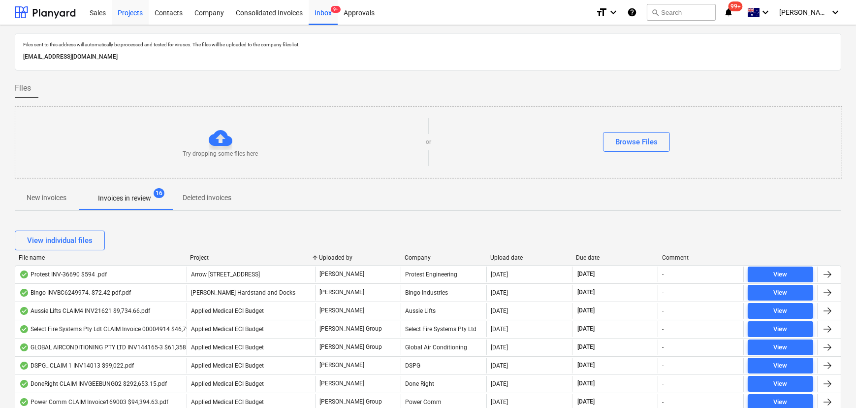
click at [116, 14] on div "Projects" at bounding box center [130, 12] width 37 height 25
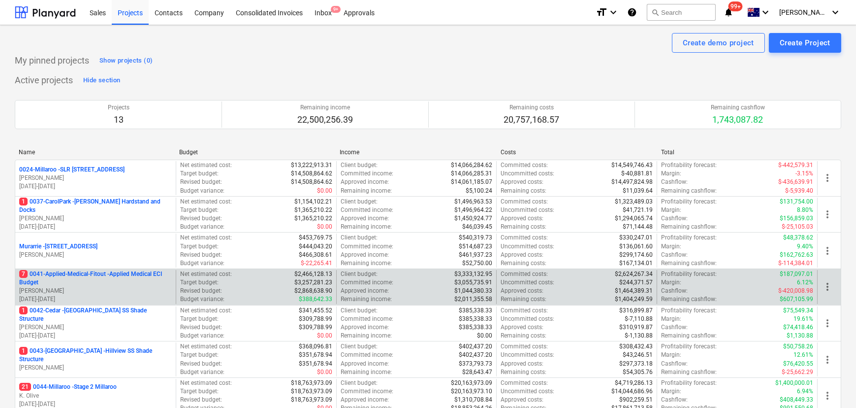
click at [103, 274] on p "7 0041-Applied-Medical-Fitout - Applied Medical ECI Budget" at bounding box center [95, 278] width 153 height 17
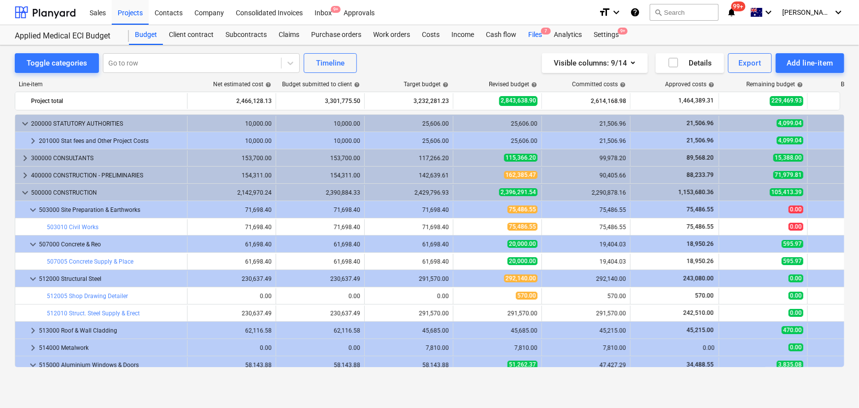
click at [534, 36] on div "Files 7" at bounding box center [535, 35] width 26 height 20
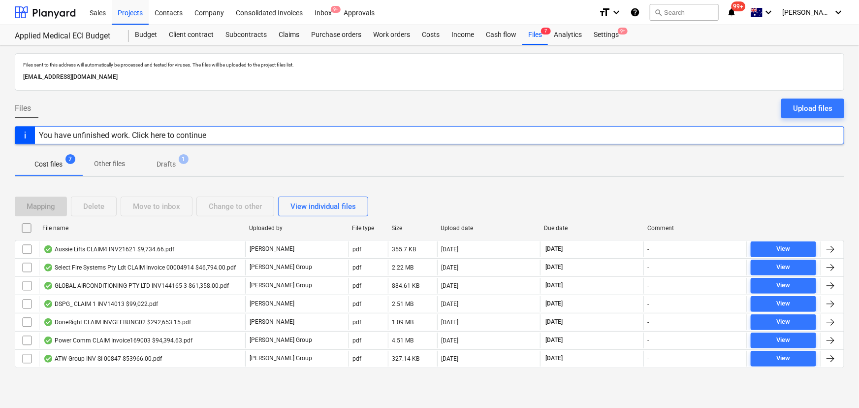
click at [271, 227] on div "Uploaded by" at bounding box center [297, 228] width 96 height 7
click at [126, 10] on div "Projects" at bounding box center [130, 12] width 37 height 25
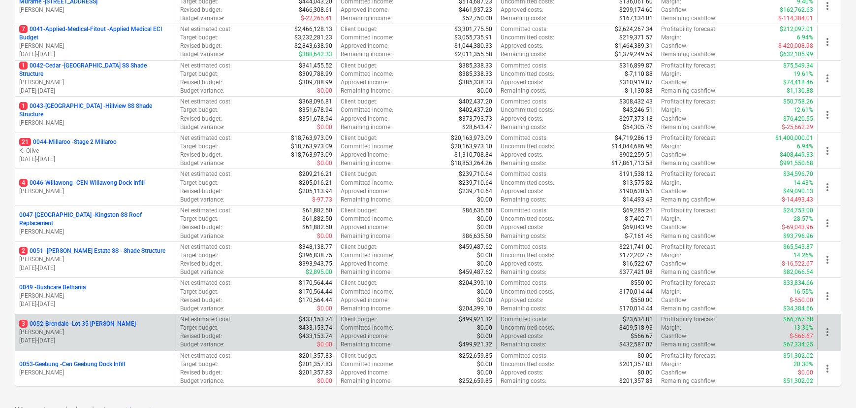
scroll to position [268, 0]
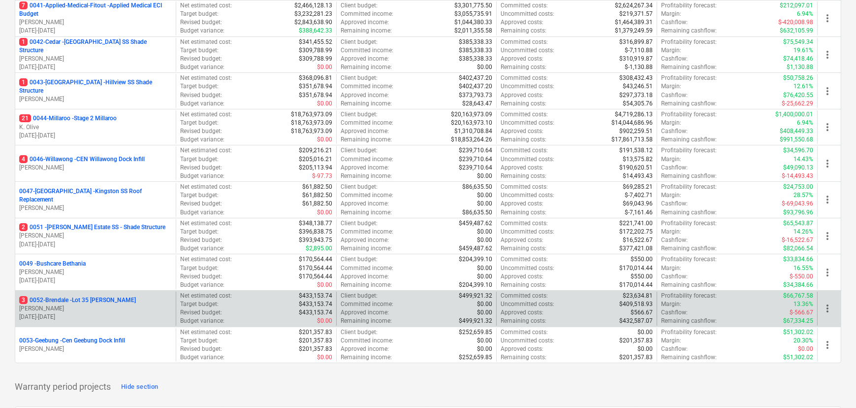
click at [67, 297] on p "3 0052-Brendale - Lot 35 [PERSON_NAME]" at bounding box center [77, 300] width 117 height 8
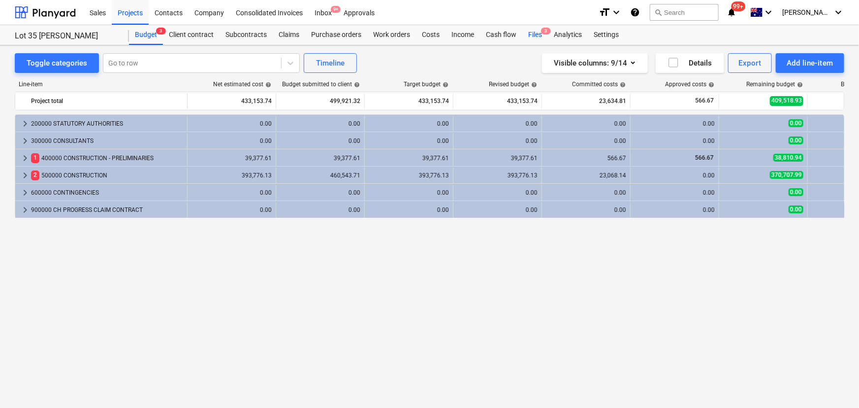
click at [531, 33] on div "Files 3" at bounding box center [535, 35] width 26 height 20
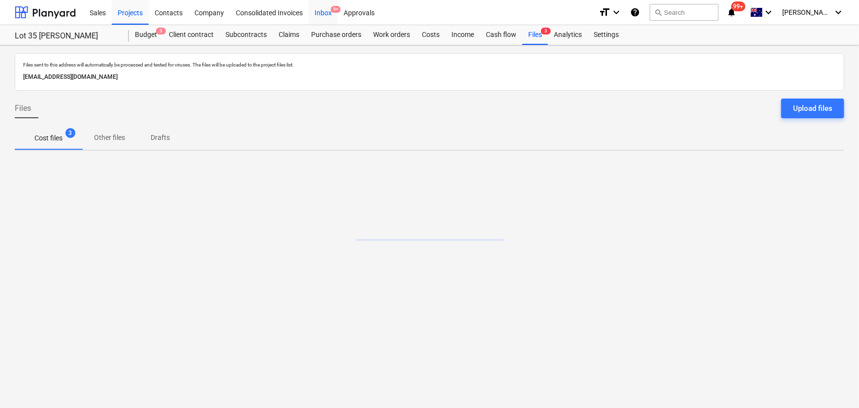
click at [320, 14] on div "Inbox 9+" at bounding box center [323, 12] width 29 height 25
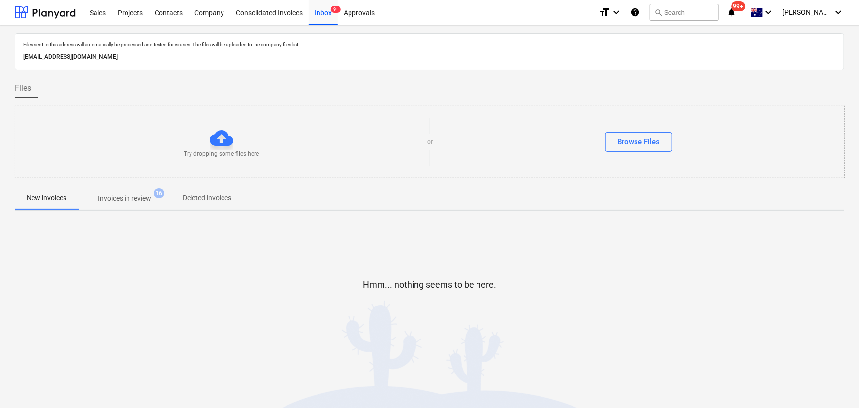
click at [115, 203] on span "Invoices in review 16" at bounding box center [124, 198] width 93 height 18
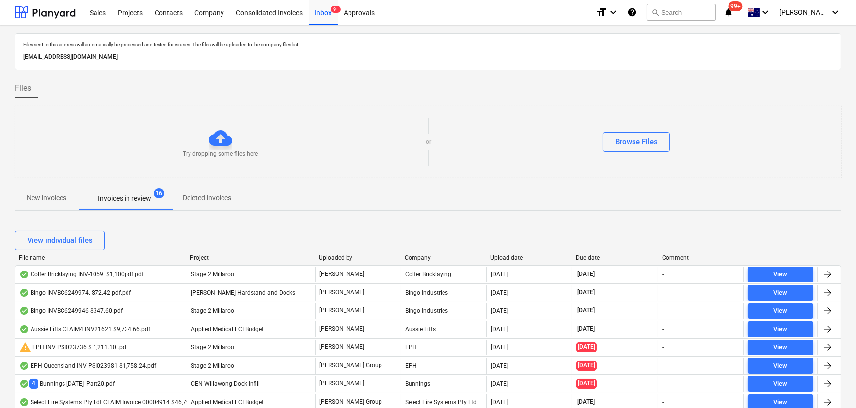
click at [215, 257] on div "Project" at bounding box center [250, 257] width 121 height 7
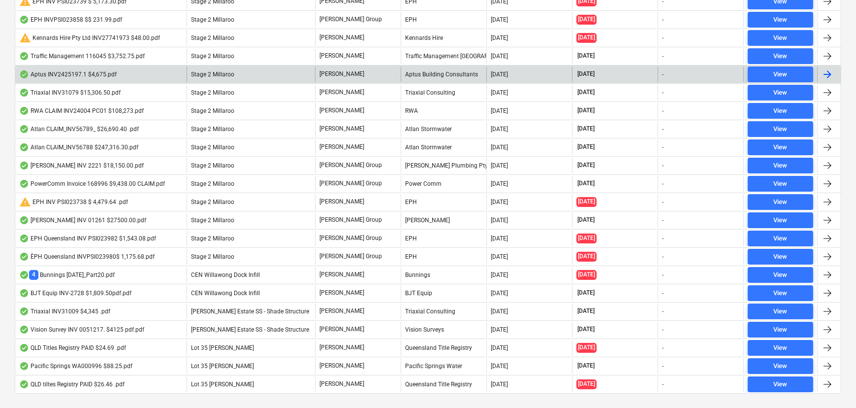
scroll to position [582, 0]
